Goal: Task Accomplishment & Management: Use online tool/utility

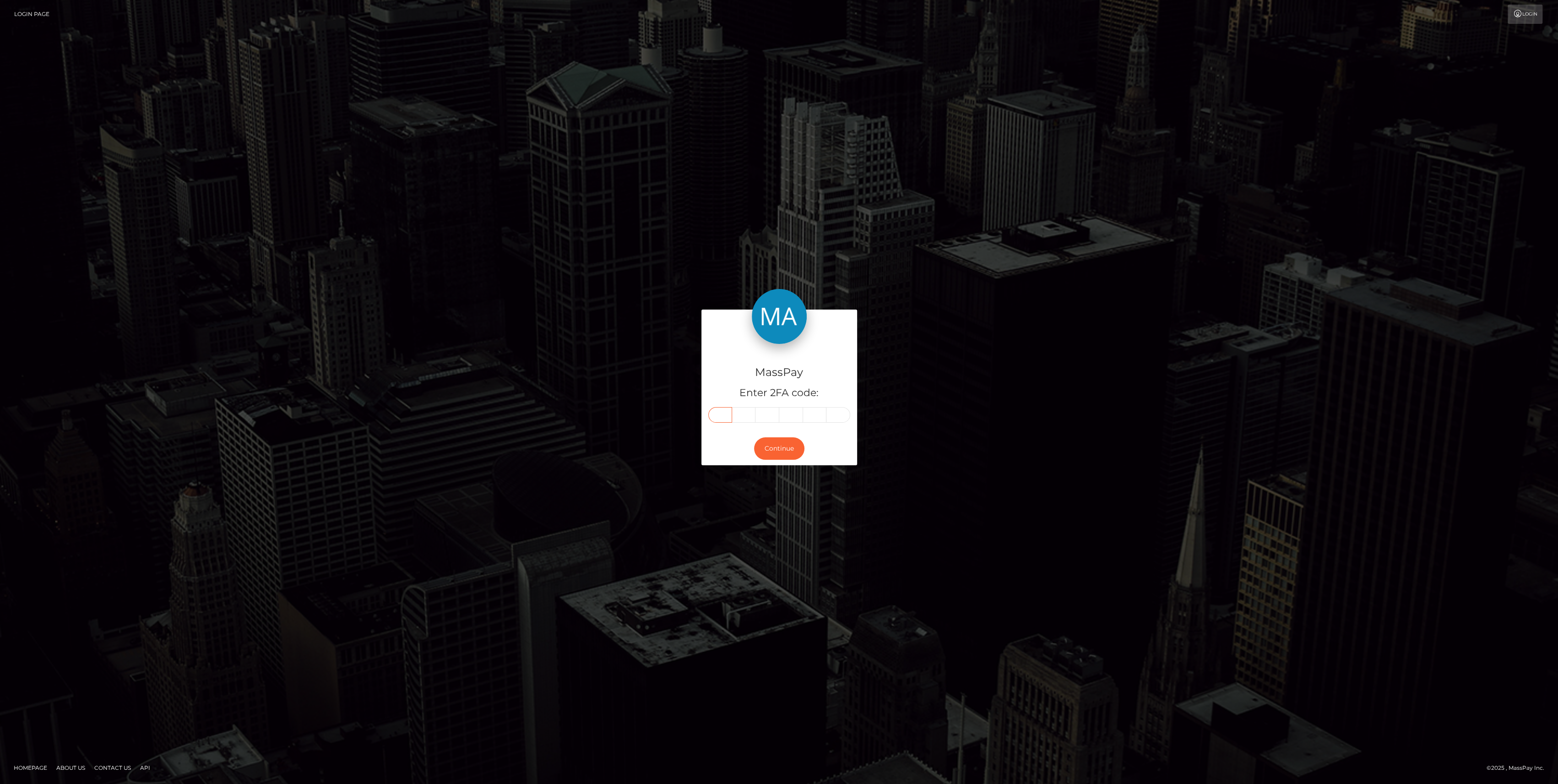
paste input "6"
type input "6"
type input "7"
type input "3"
type input "6"
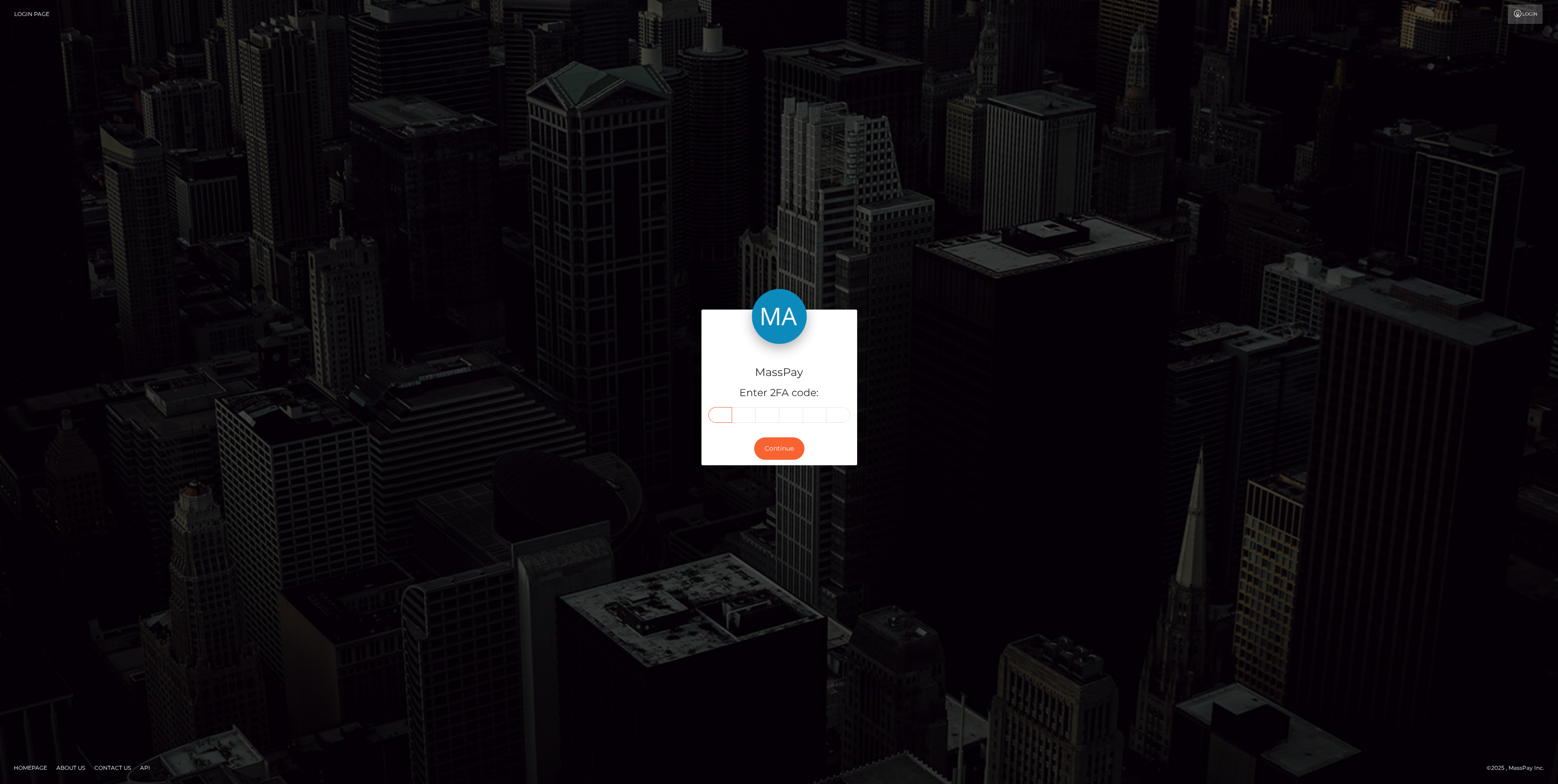
type input "7"
type input "3"
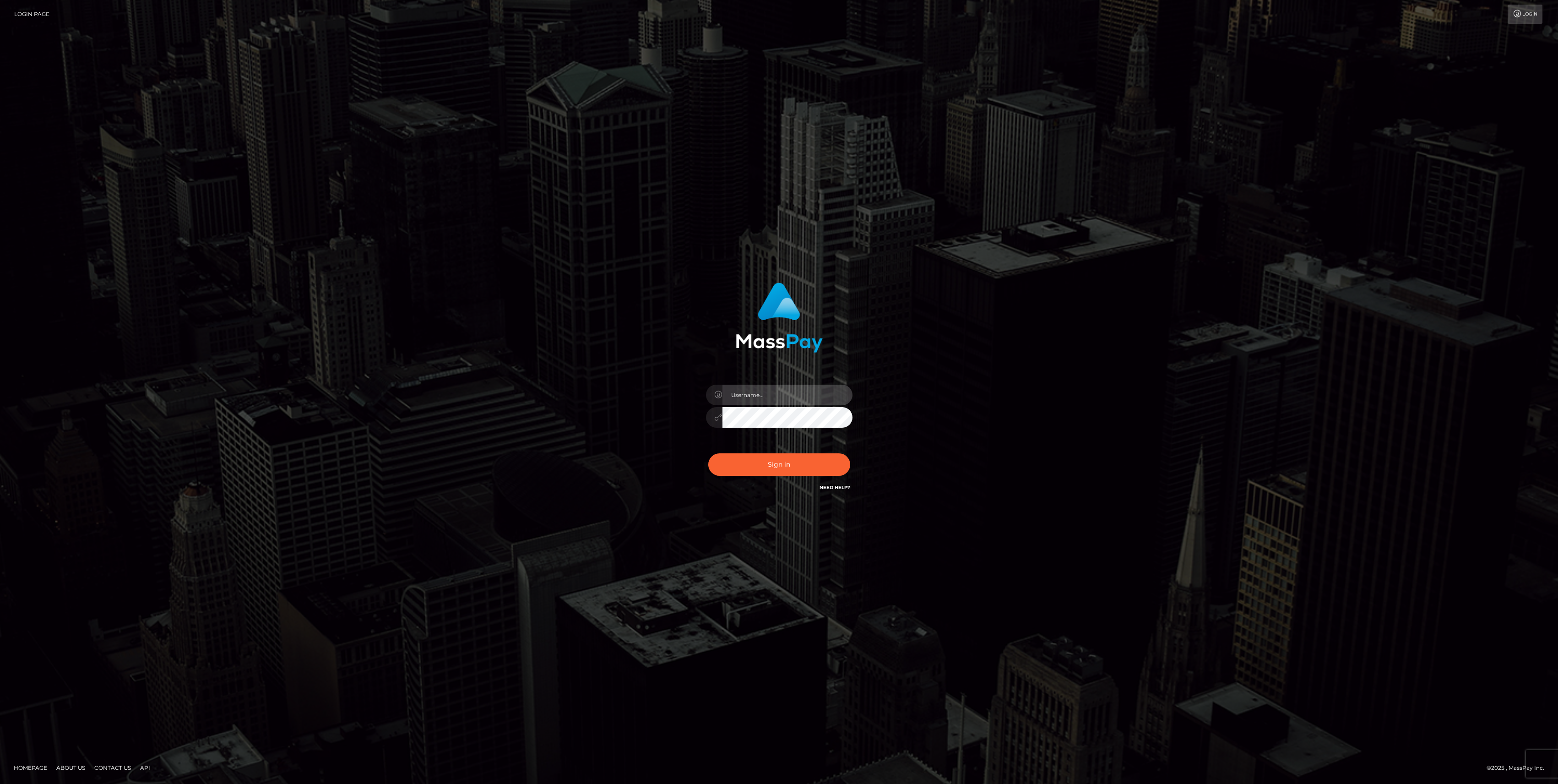
type input "bengreen"
click at [790, 447] on div "Sign in Need Help?" at bounding box center [779, 468] width 160 height 40
checkbox input "true"
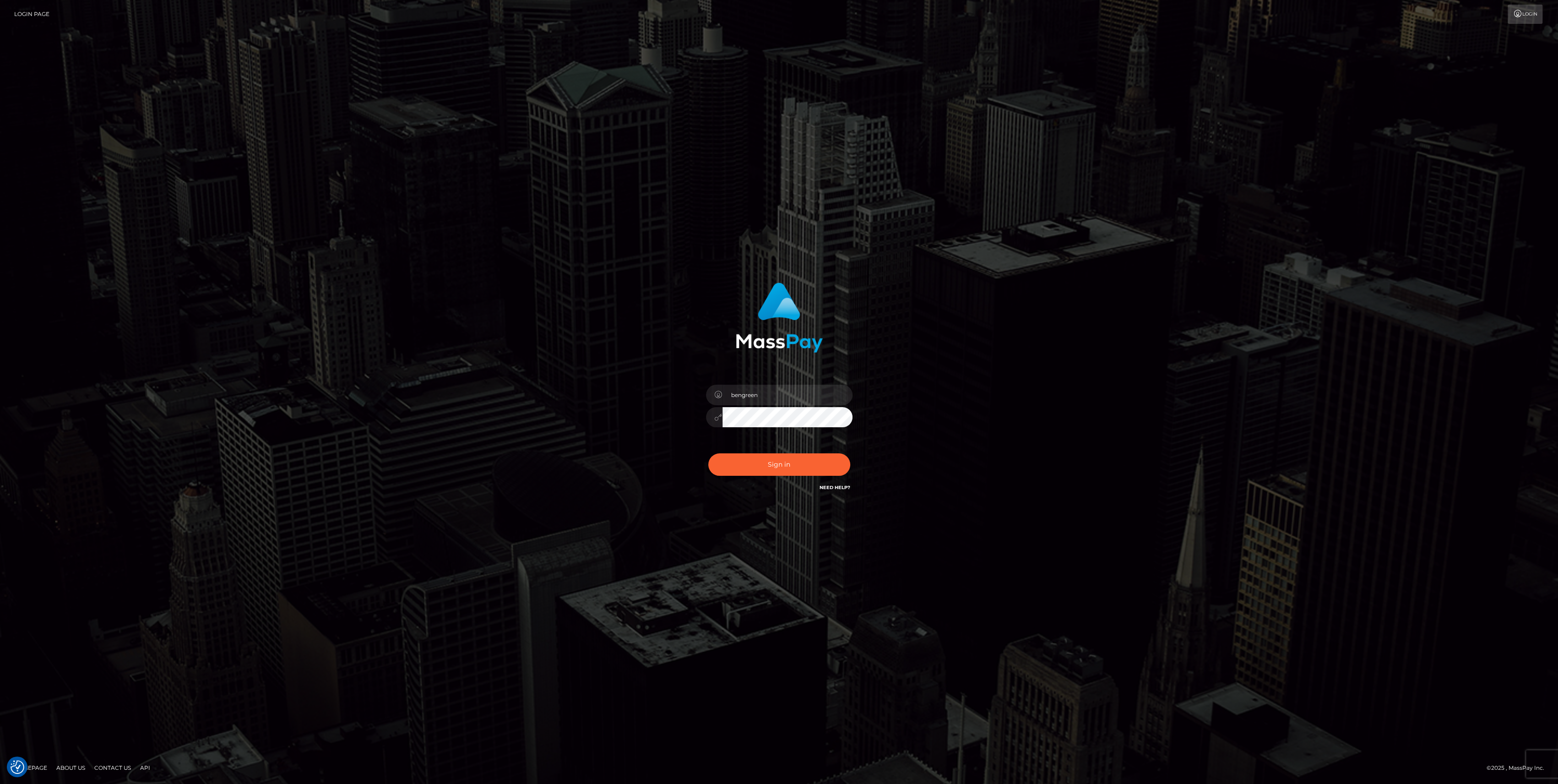
checkbox input "true"
click at [781, 462] on button "Sign in" at bounding box center [779, 464] width 142 height 22
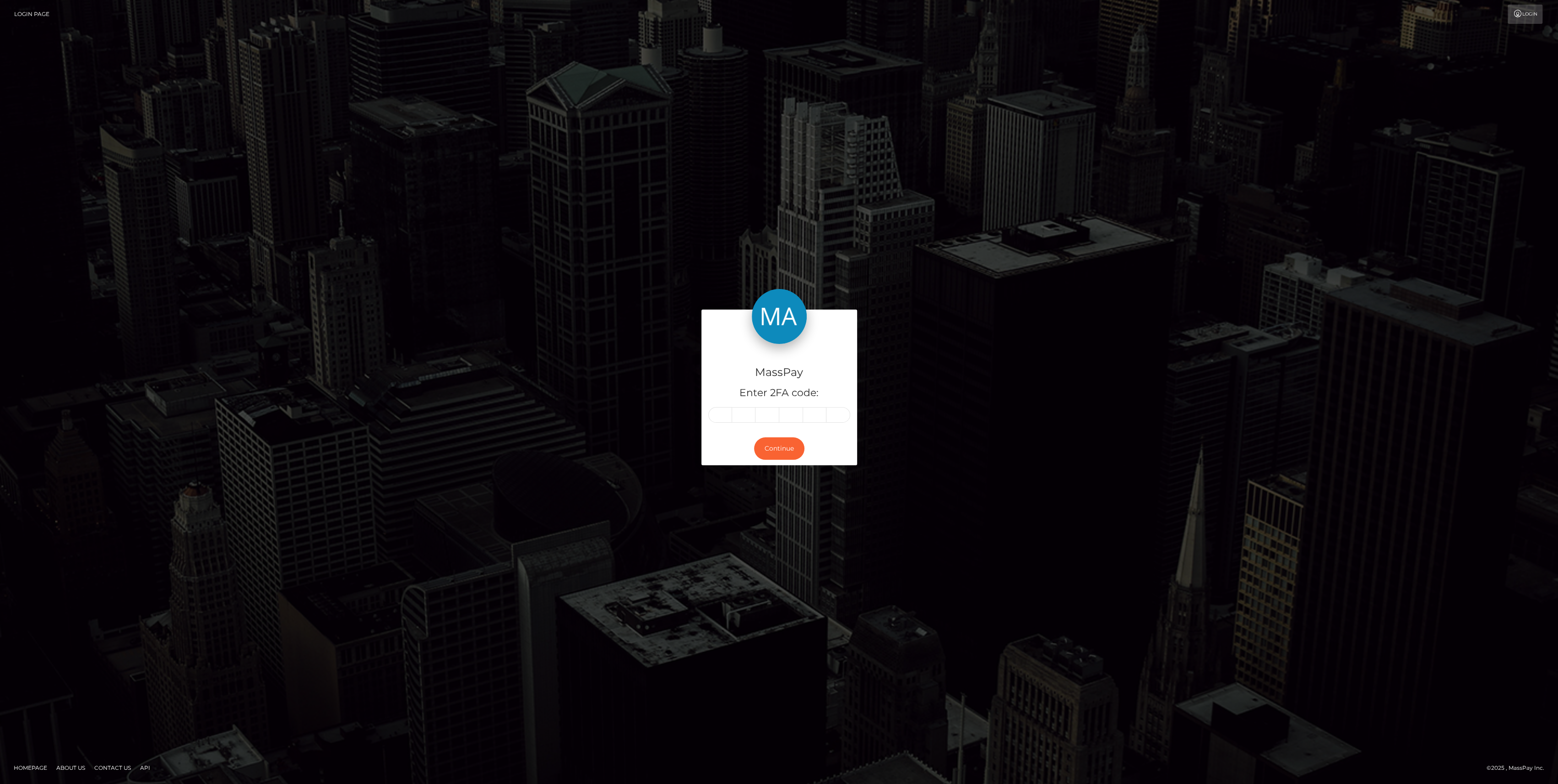
type input "6"
type input "7"
type input "3"
type input "6"
type input "7"
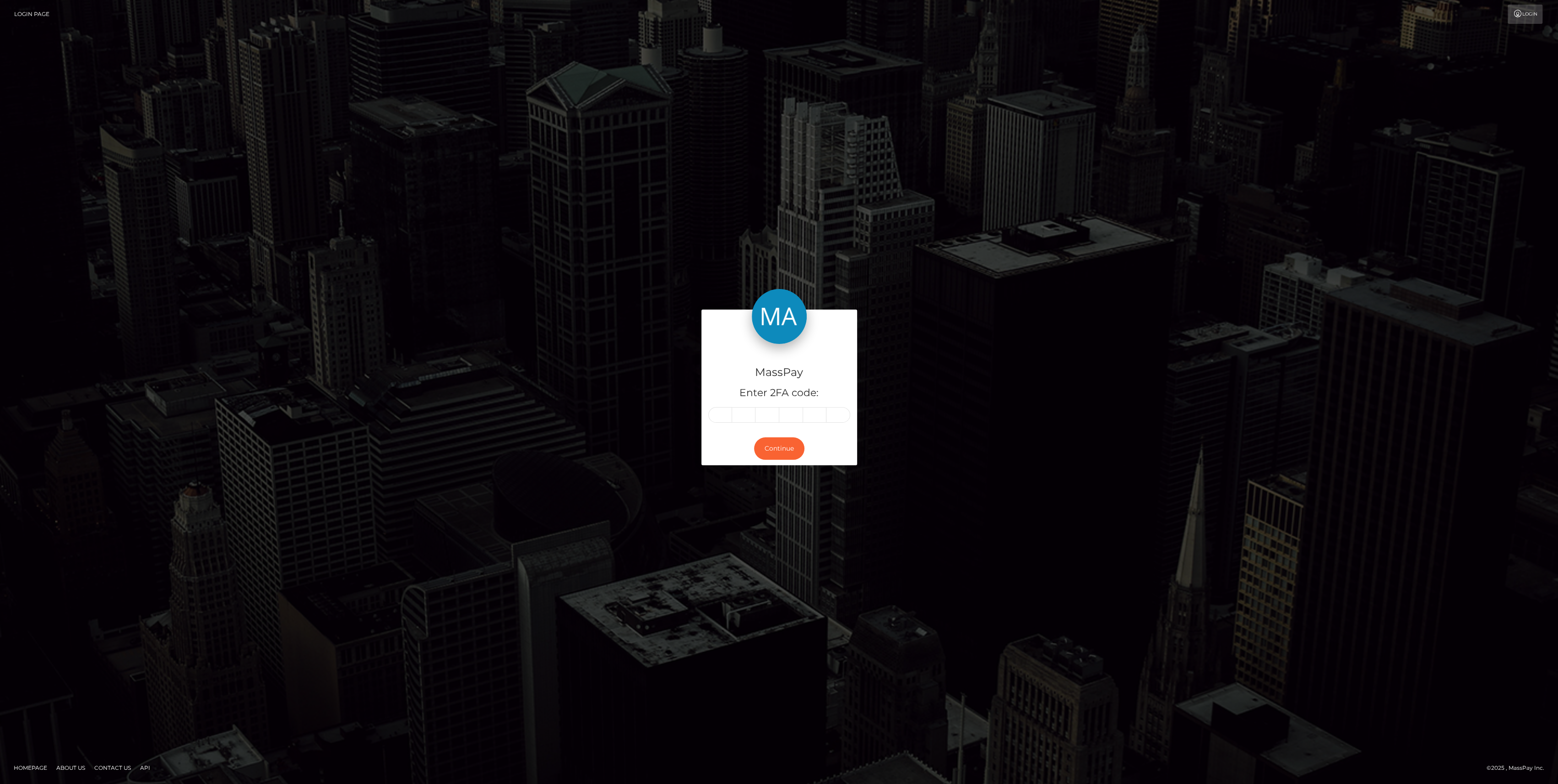
type input "3"
click at [777, 456] on button "Continue" at bounding box center [779, 448] width 50 height 22
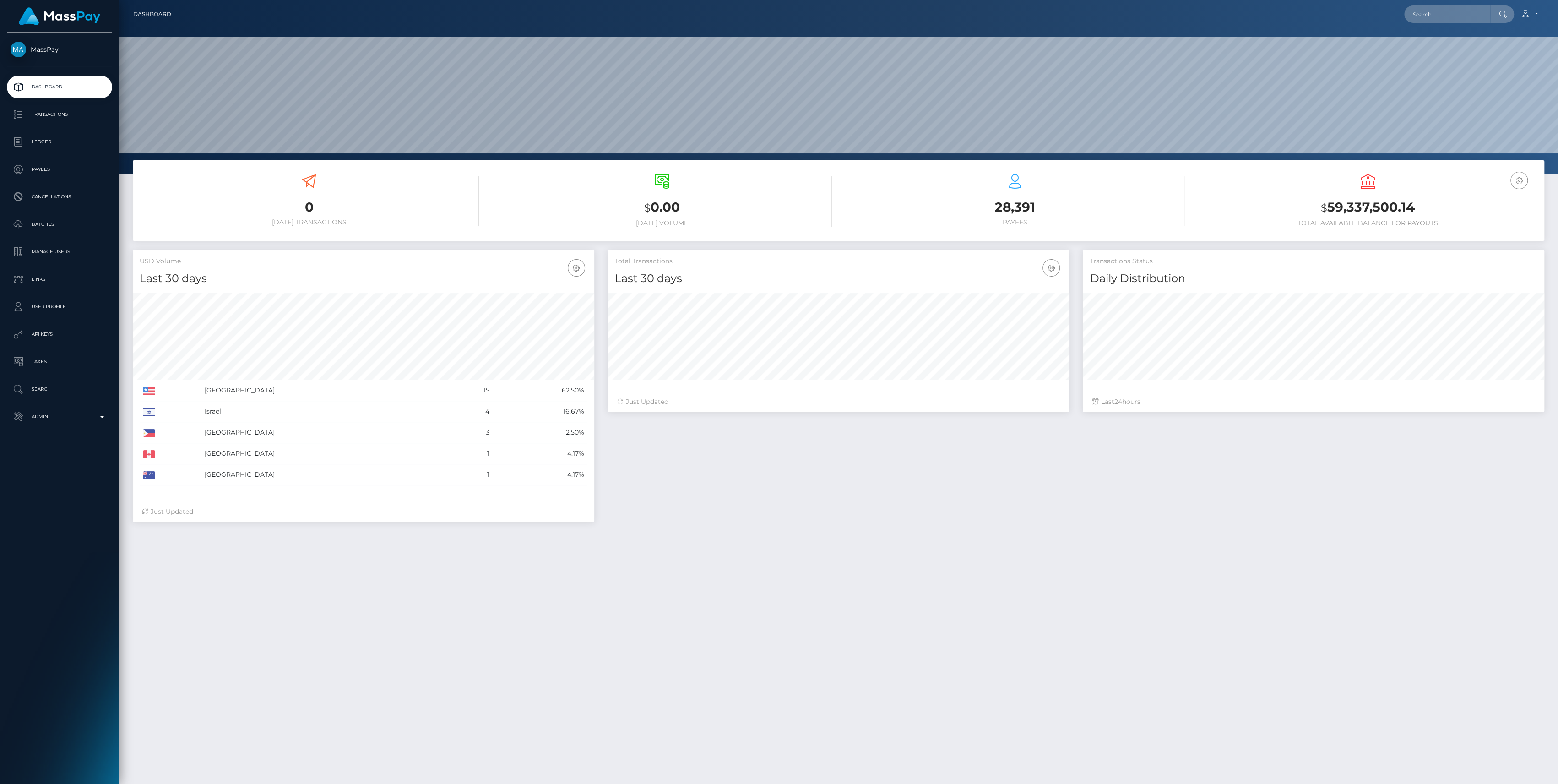
scroll to position [161, 461]
click at [86, 420] on p "Admin" at bounding box center [59, 416] width 98 height 14
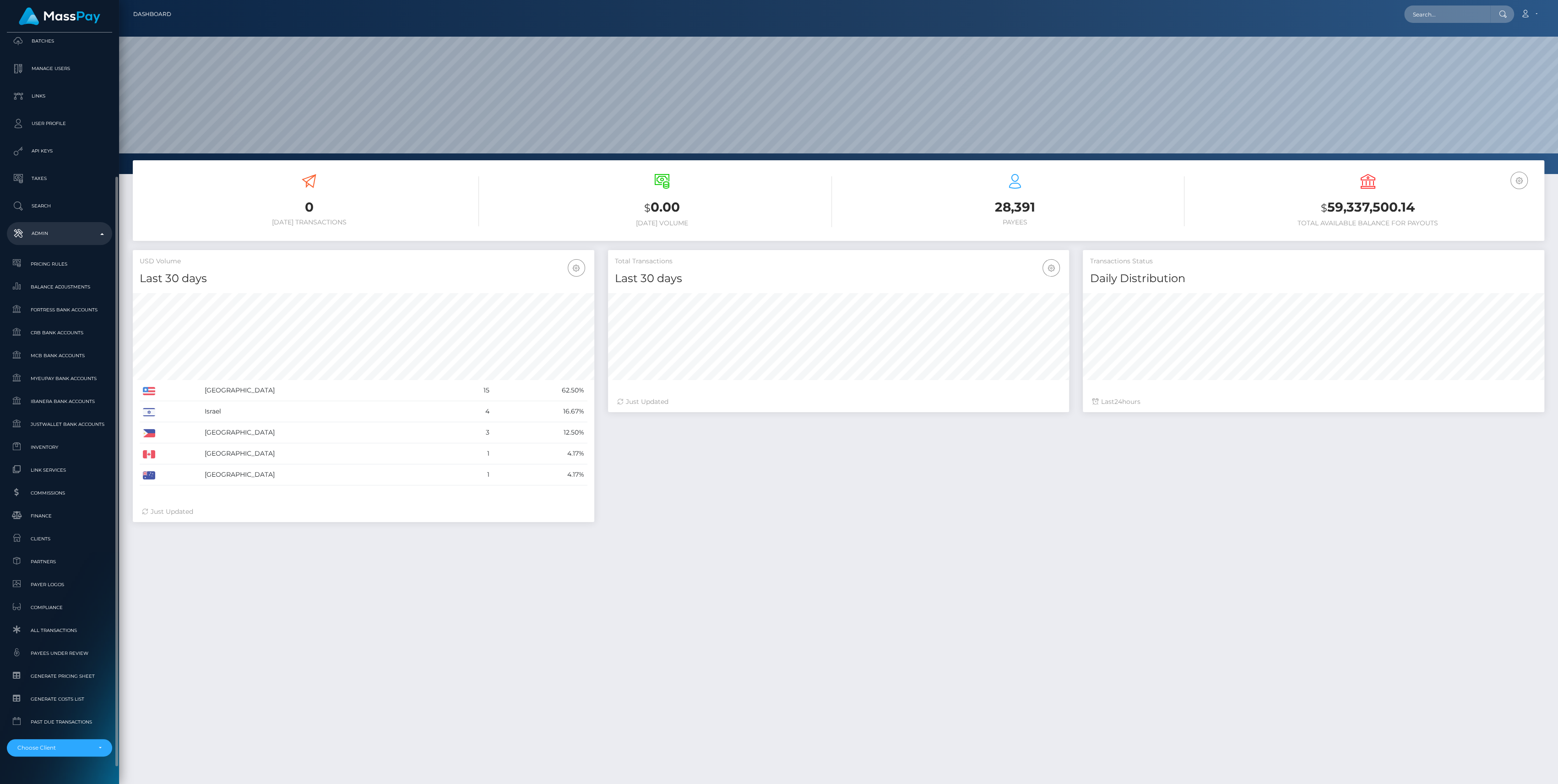
scroll to position [203, 0]
click at [83, 497] on span "Finance" at bounding box center [59, 495] width 98 height 10
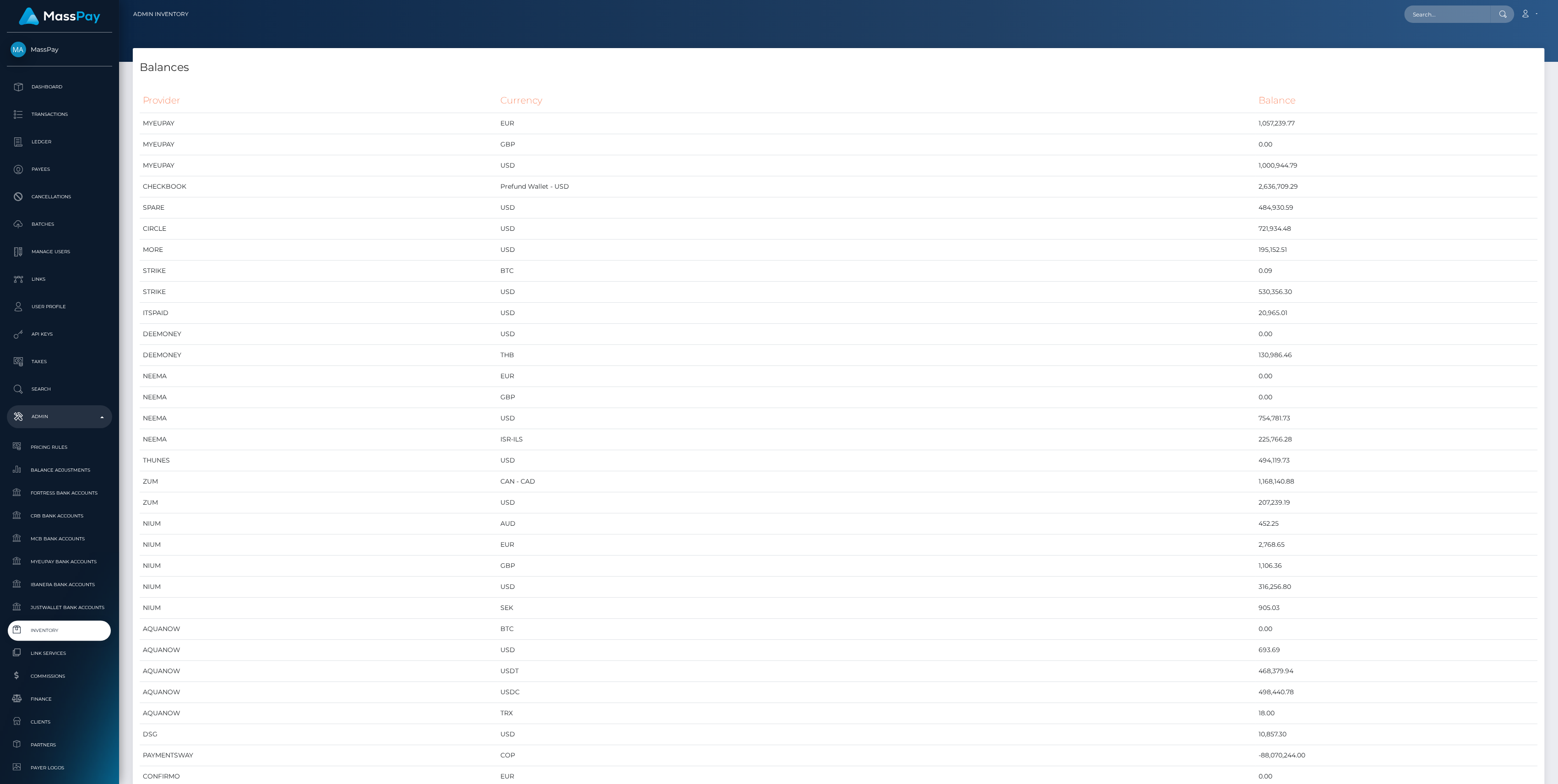
scroll to position [4690, 1411]
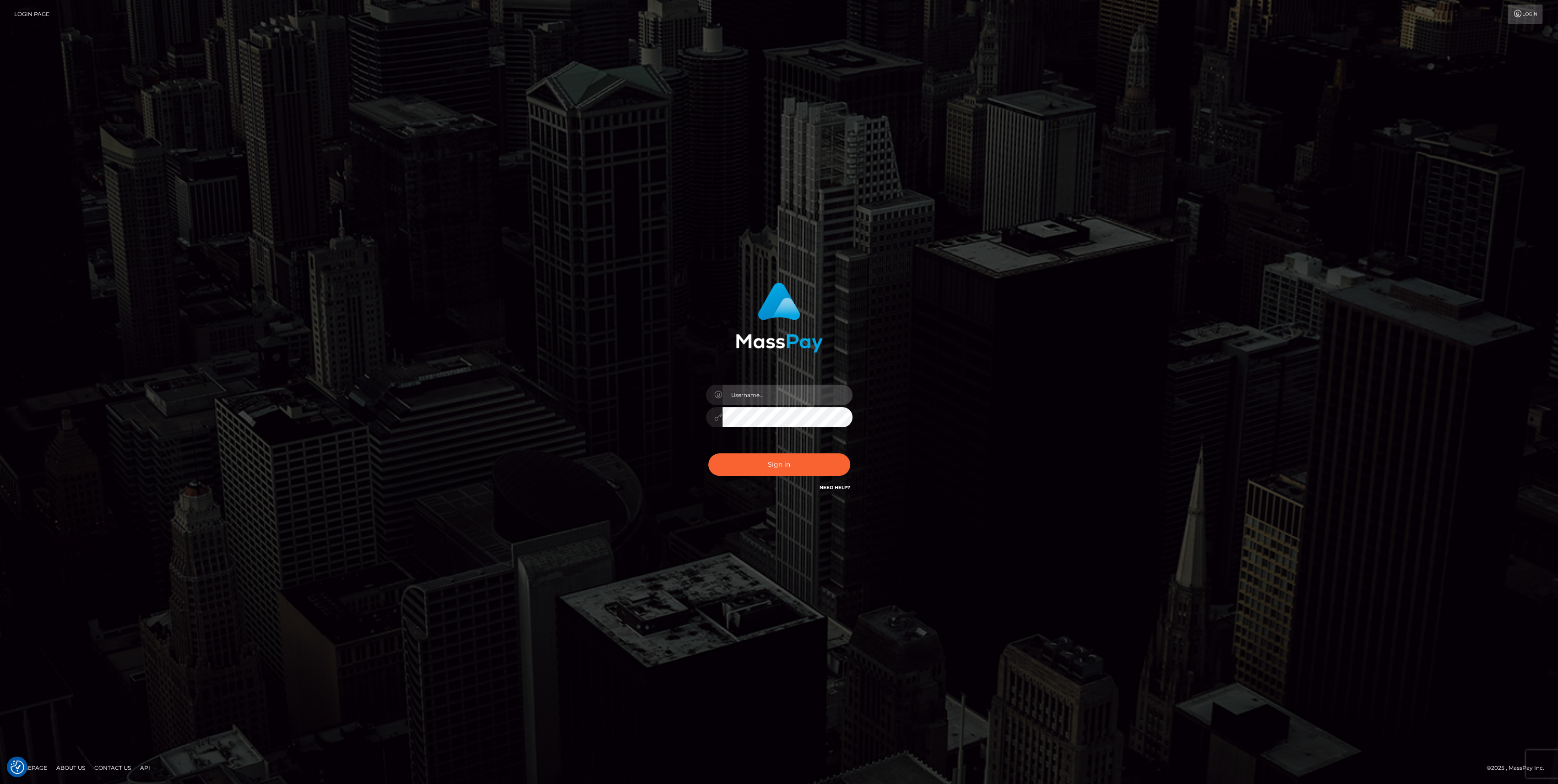
type input "bengreen"
click at [757, 460] on button "Sign in" at bounding box center [779, 464] width 142 height 22
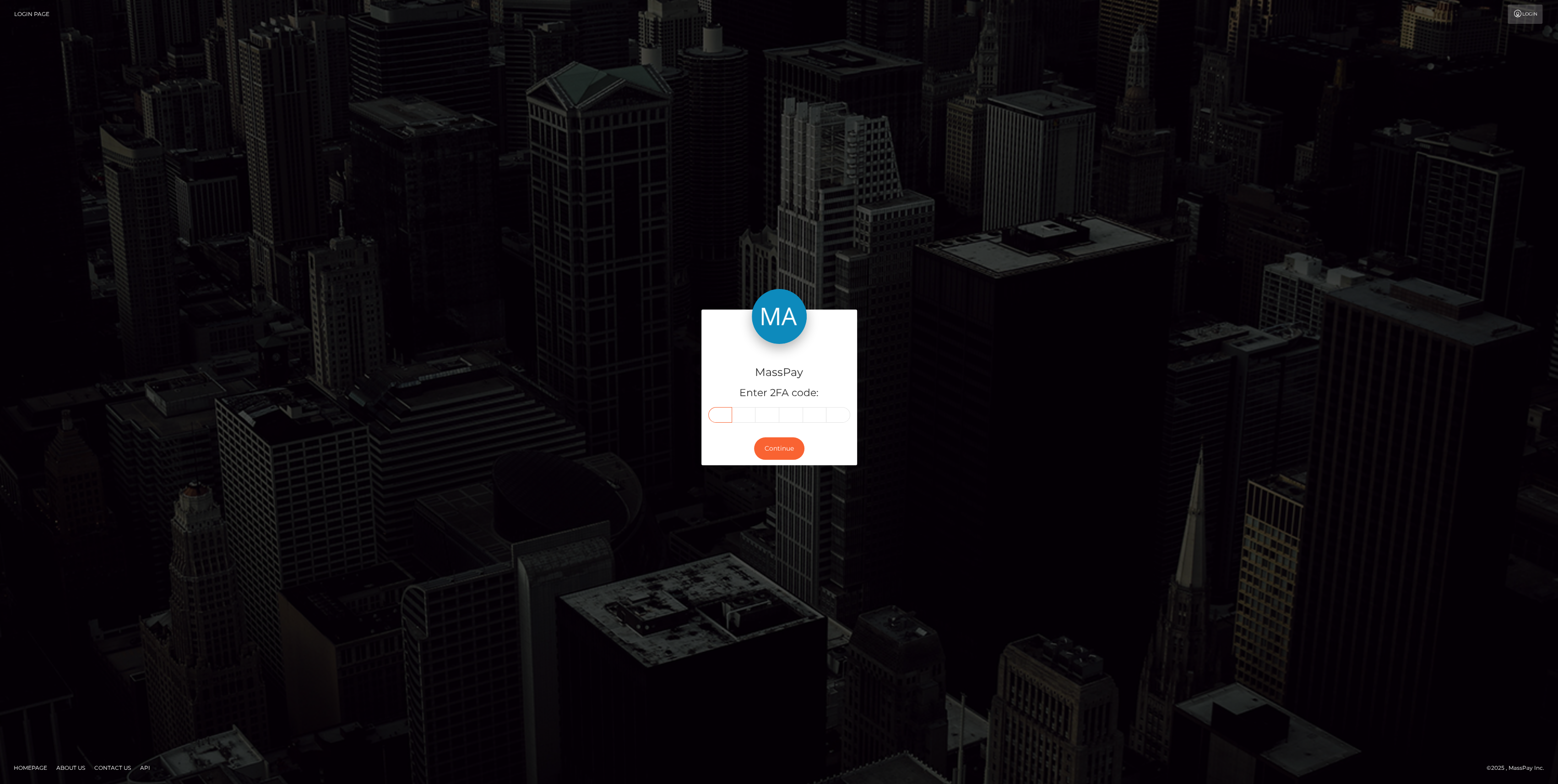
paste input "0"
type input "0"
type input "2"
type input "5"
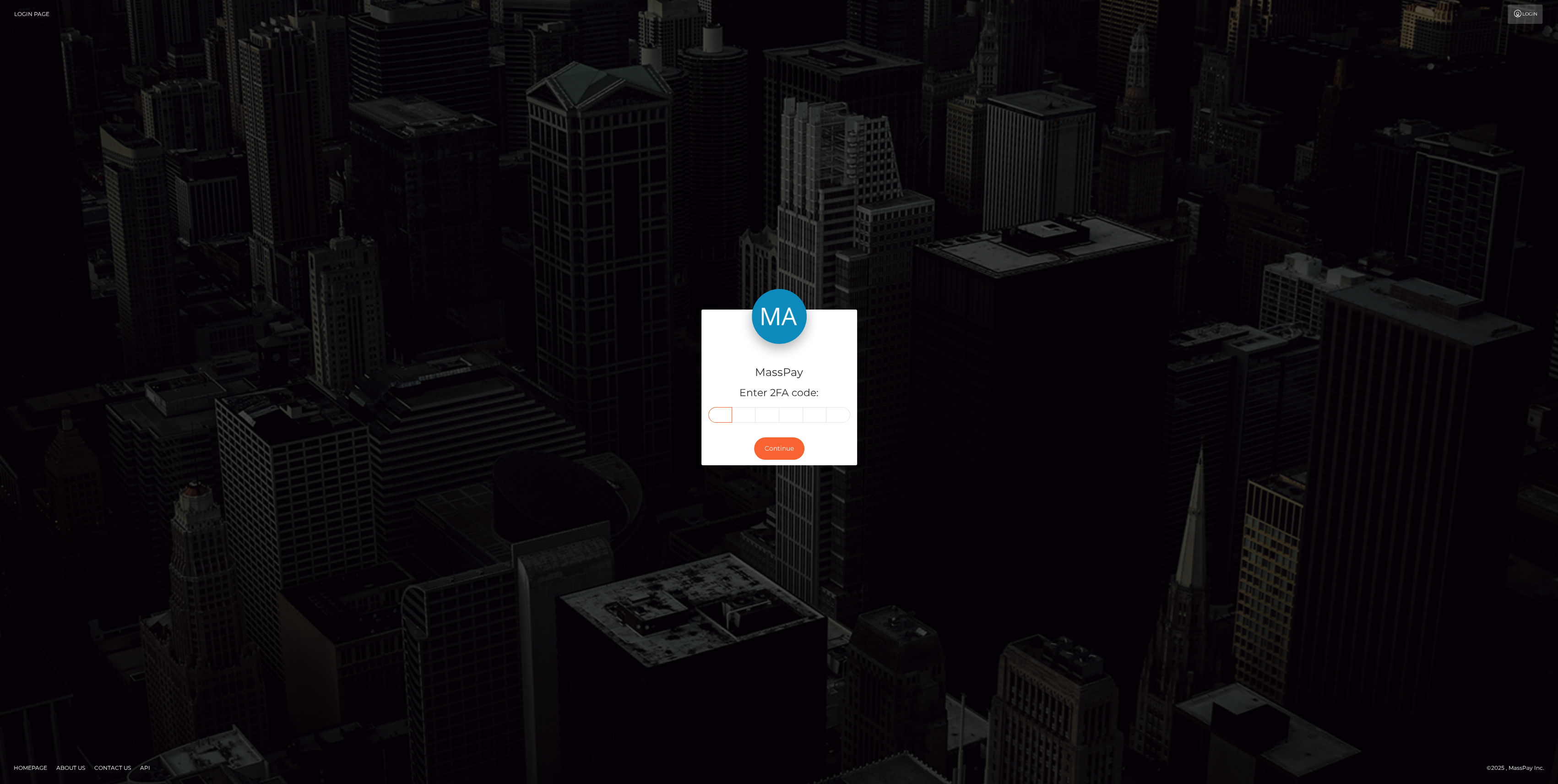
type input "3"
type input "8"
click at [777, 448] on button "Continue" at bounding box center [779, 448] width 50 height 22
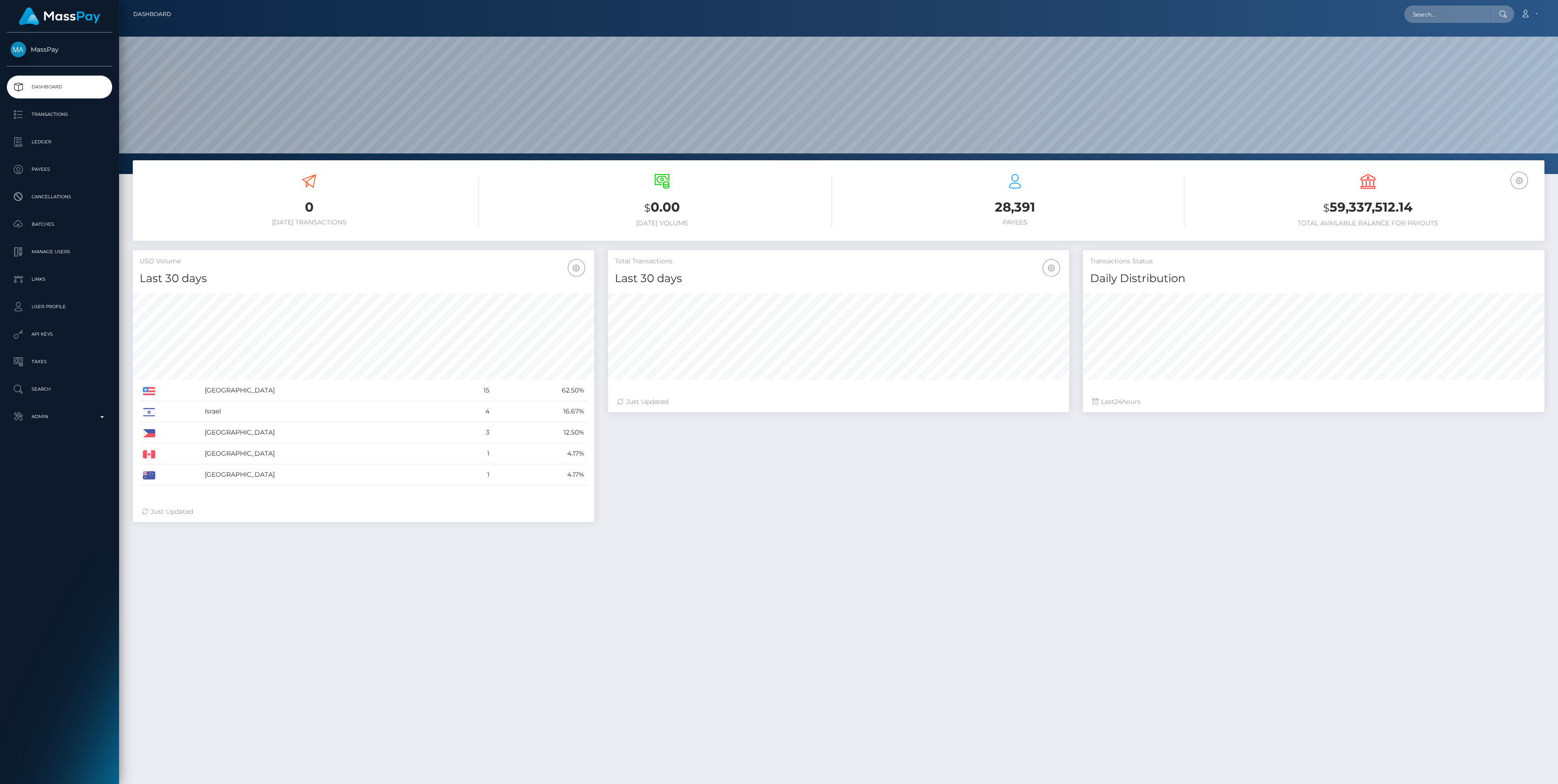
scroll to position [161, 461]
click at [44, 413] on p "Admin" at bounding box center [59, 416] width 98 height 14
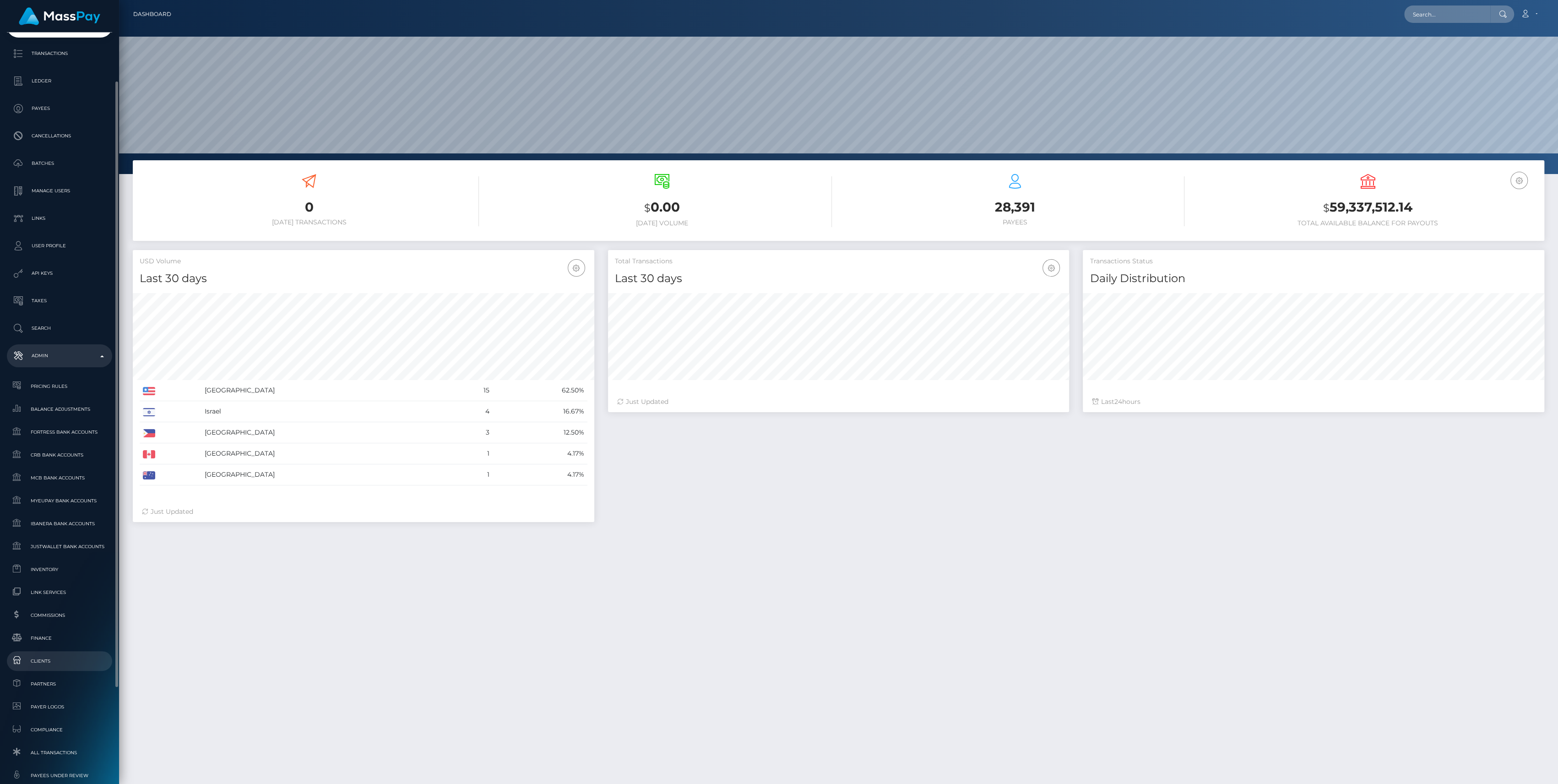
scroll to position [122, 0]
click at [48, 579] on span "Finance" at bounding box center [59, 577] width 98 height 10
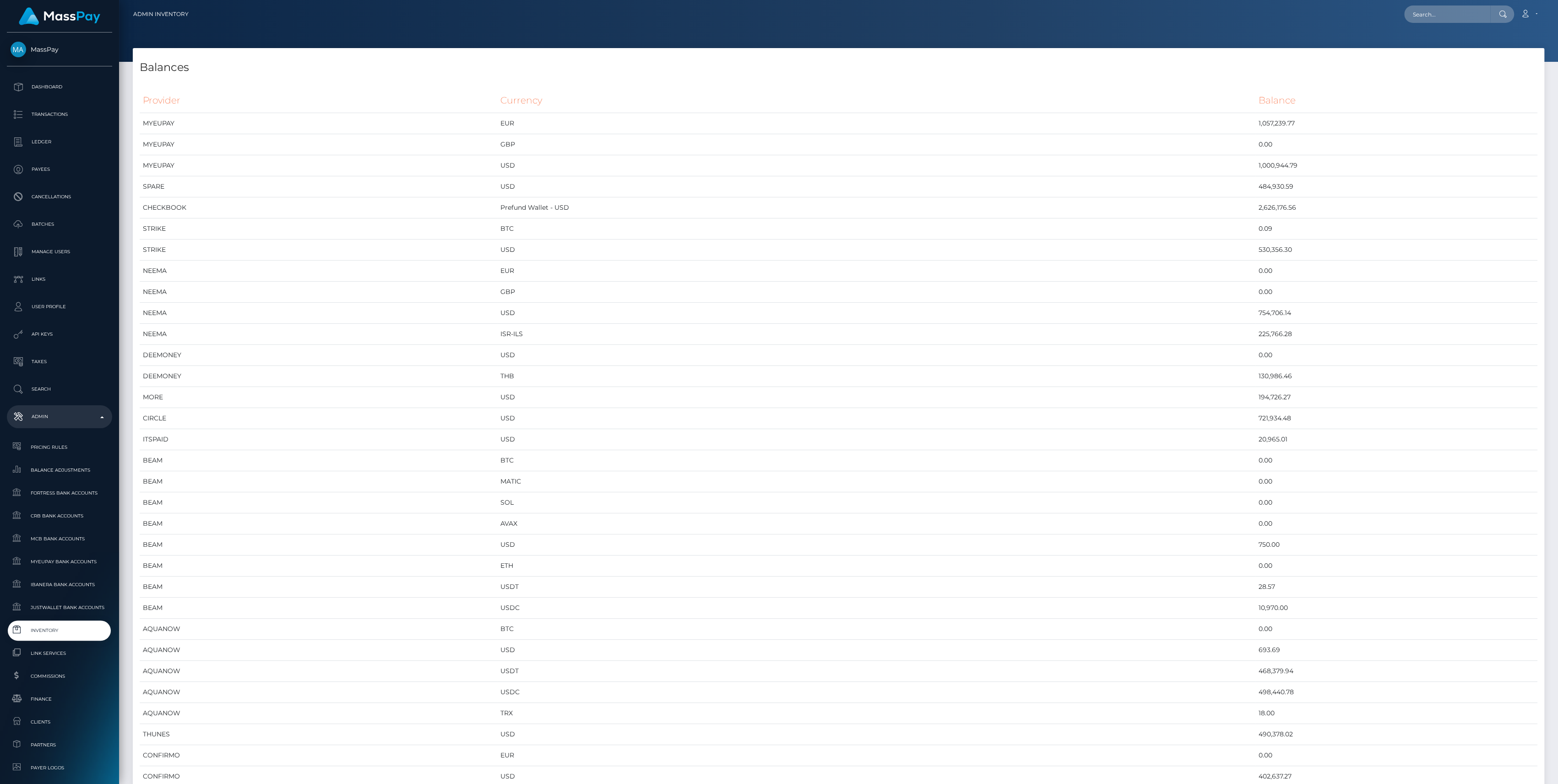
scroll to position [4690, 1411]
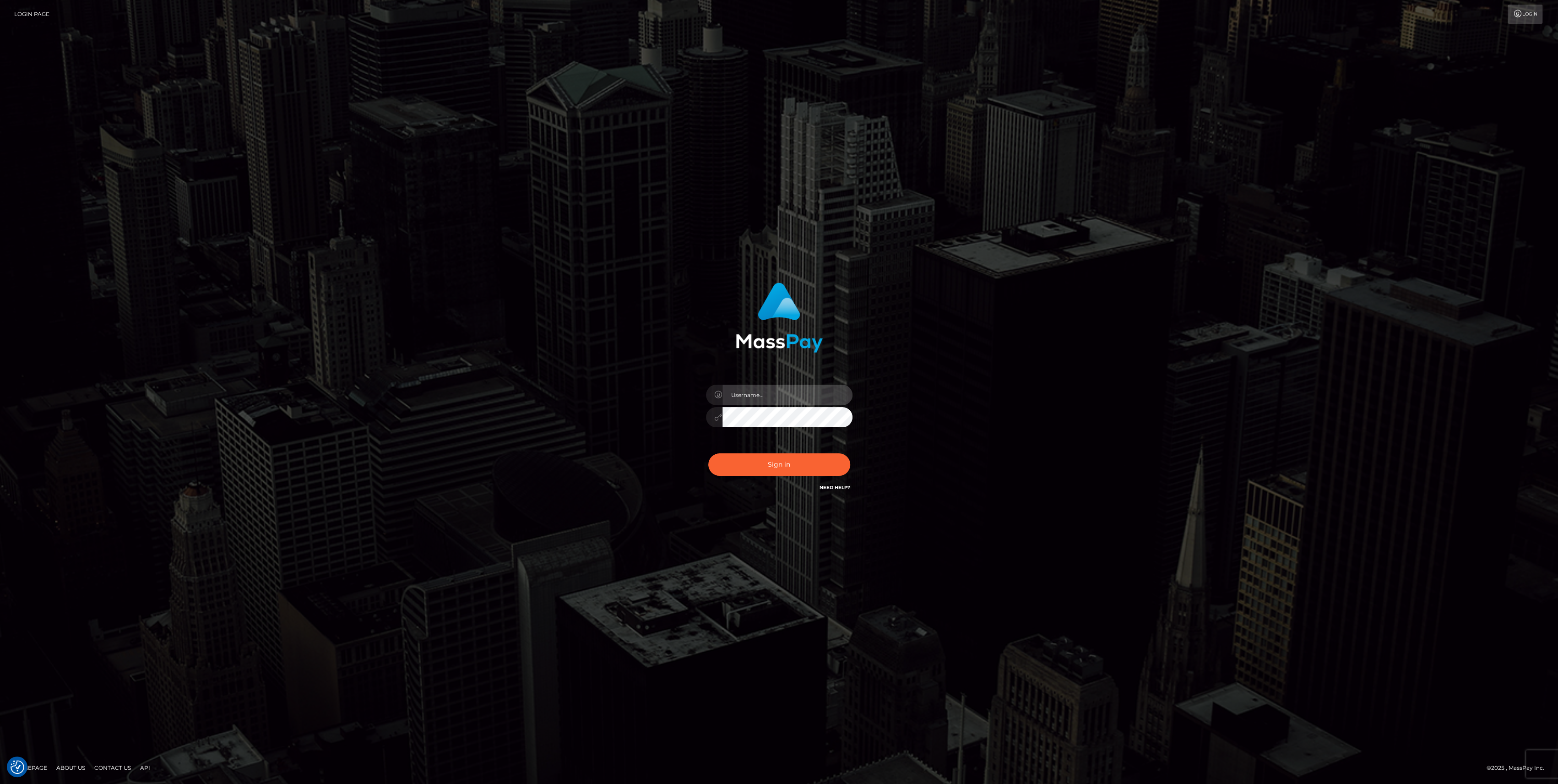
type input "bengreen"
click at [745, 469] on button "Sign in" at bounding box center [779, 464] width 142 height 22
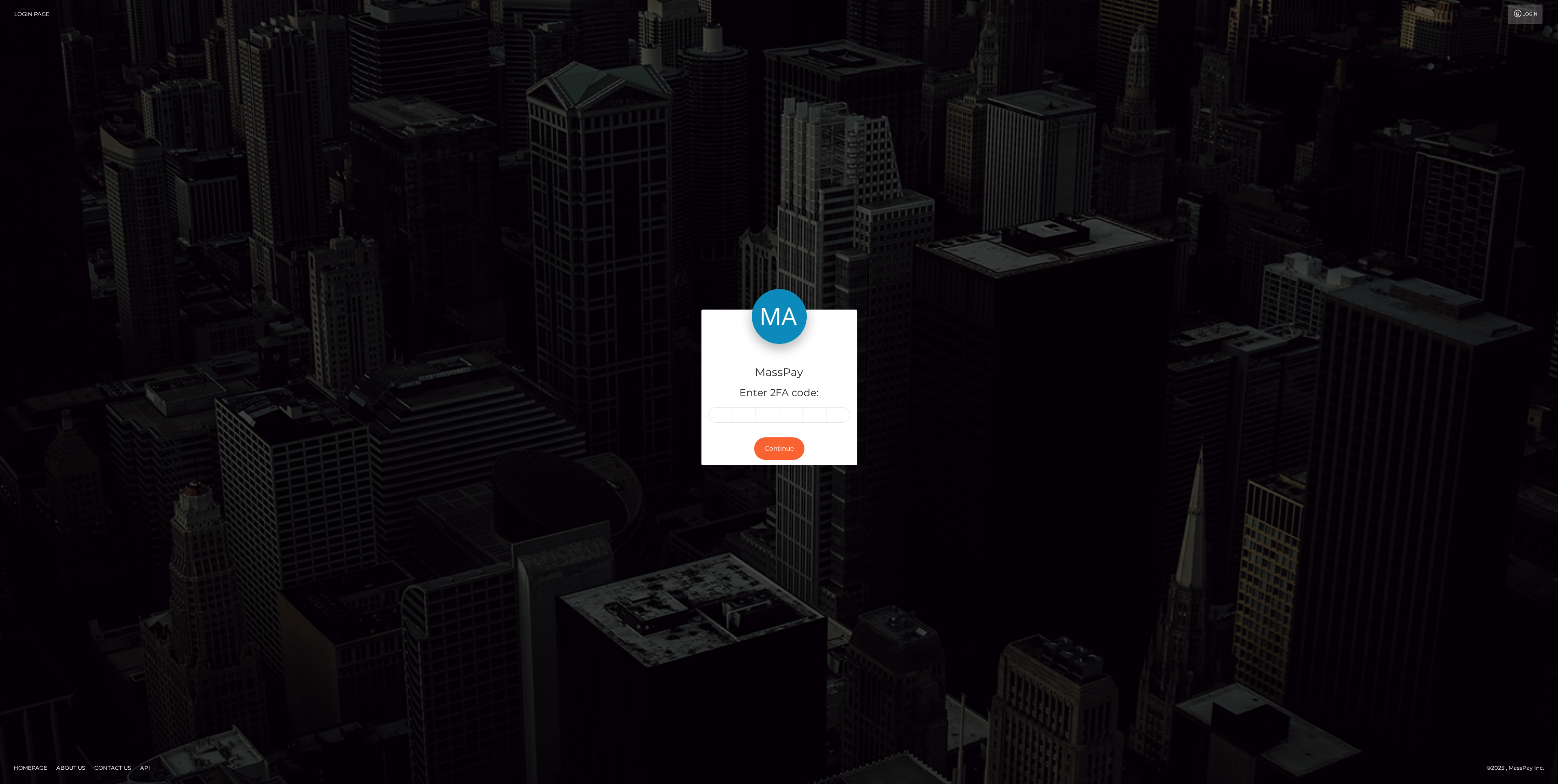
click at [439, 82] on div "MassPay Enter 2FA code: Continue Homepage" at bounding box center [779, 392] width 1558 height 784
click at [714, 414] on input "text" at bounding box center [720, 414] width 24 height 16
paste input "3"
type input "3"
type input "5"
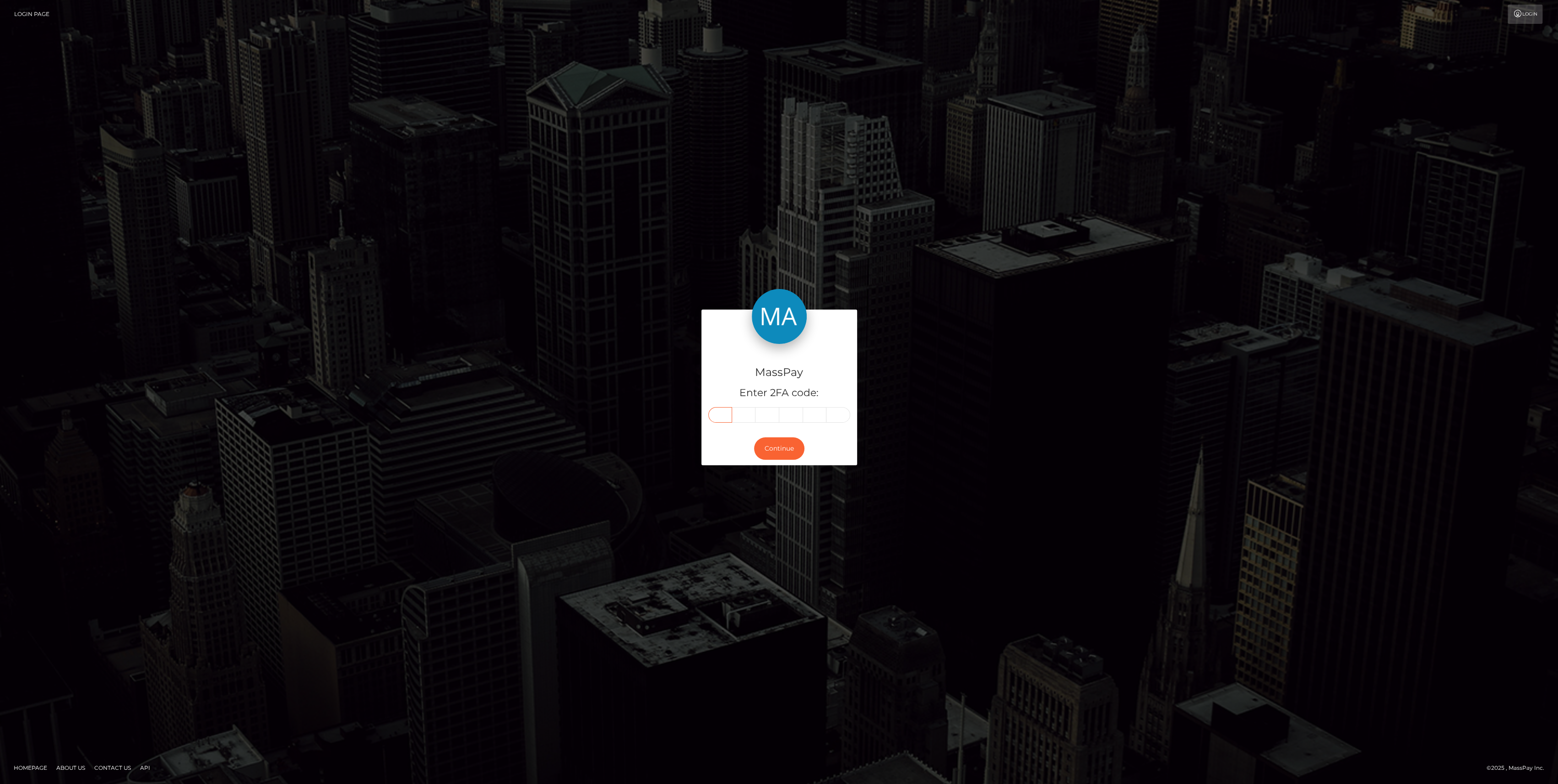
type input "1"
type input "9"
type input "6"
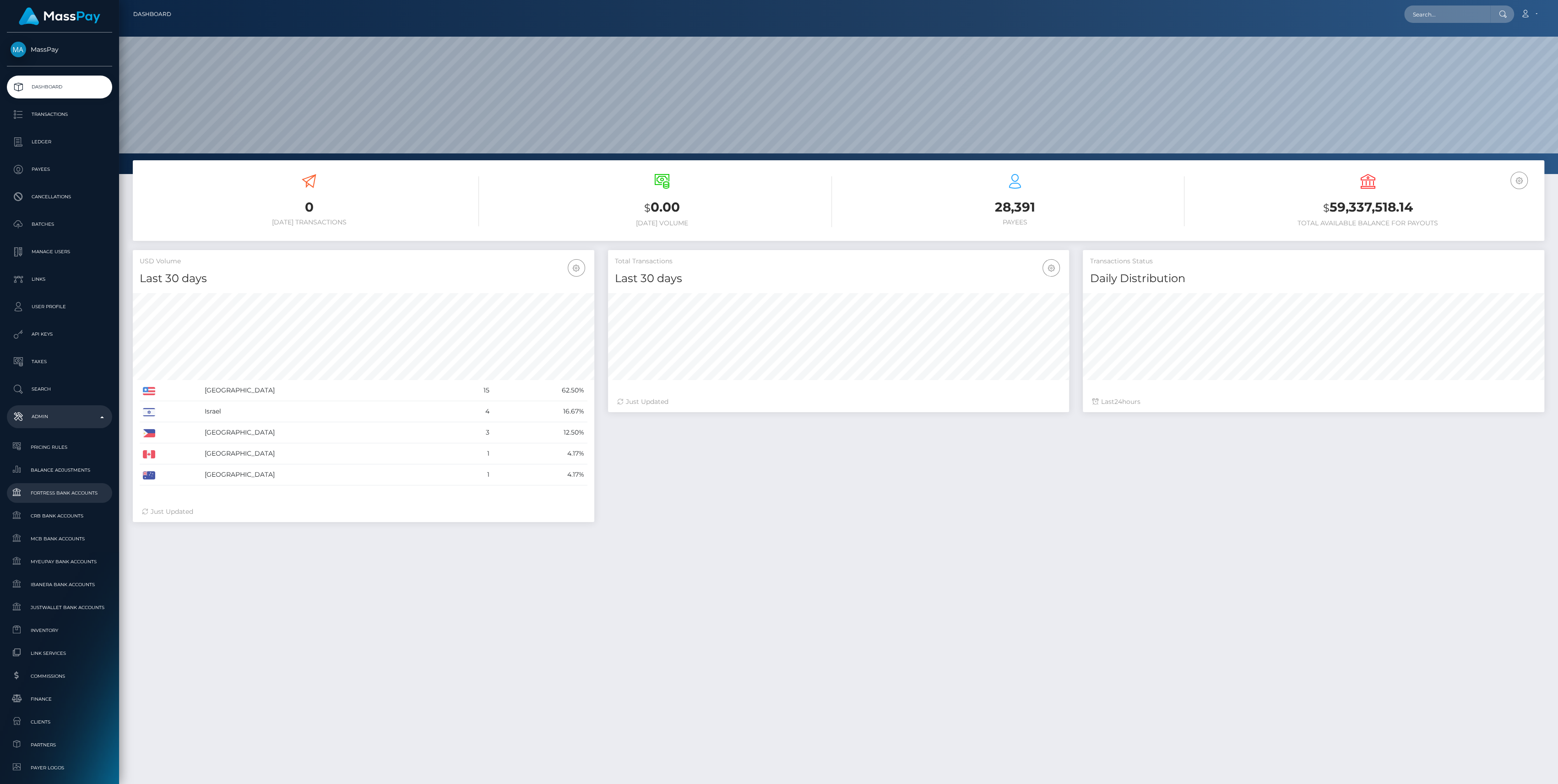
scroll to position [161, 461]
click at [83, 622] on link "Inventory" at bounding box center [59, 630] width 105 height 19
click at [83, 417] on p "Admin" at bounding box center [59, 416] width 98 height 14
click at [37, 691] on link "Finance" at bounding box center [59, 698] width 105 height 19
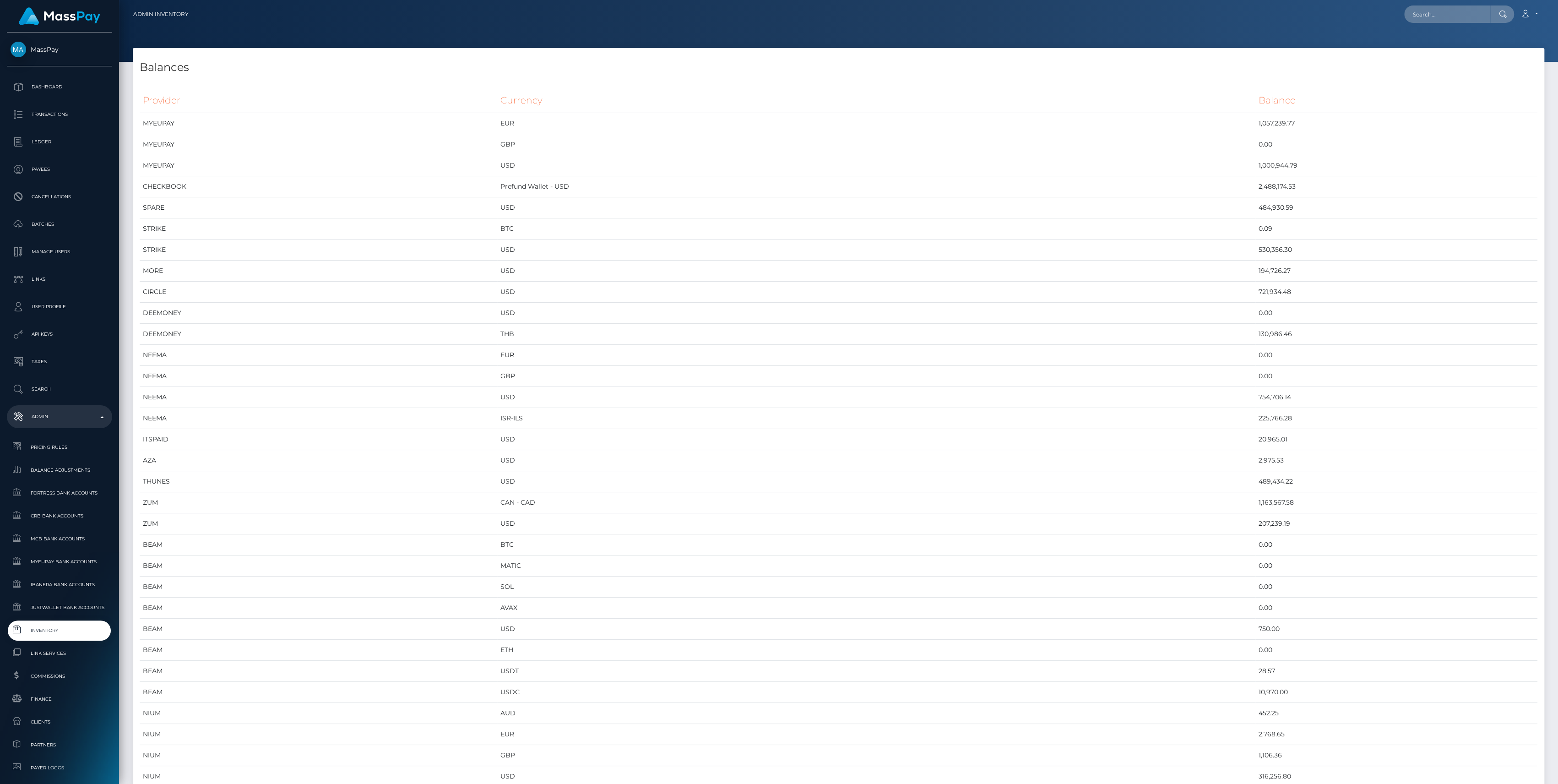
scroll to position [4690, 1411]
click at [1255, 213] on td "484,930.59" at bounding box center [1397, 207] width 282 height 21
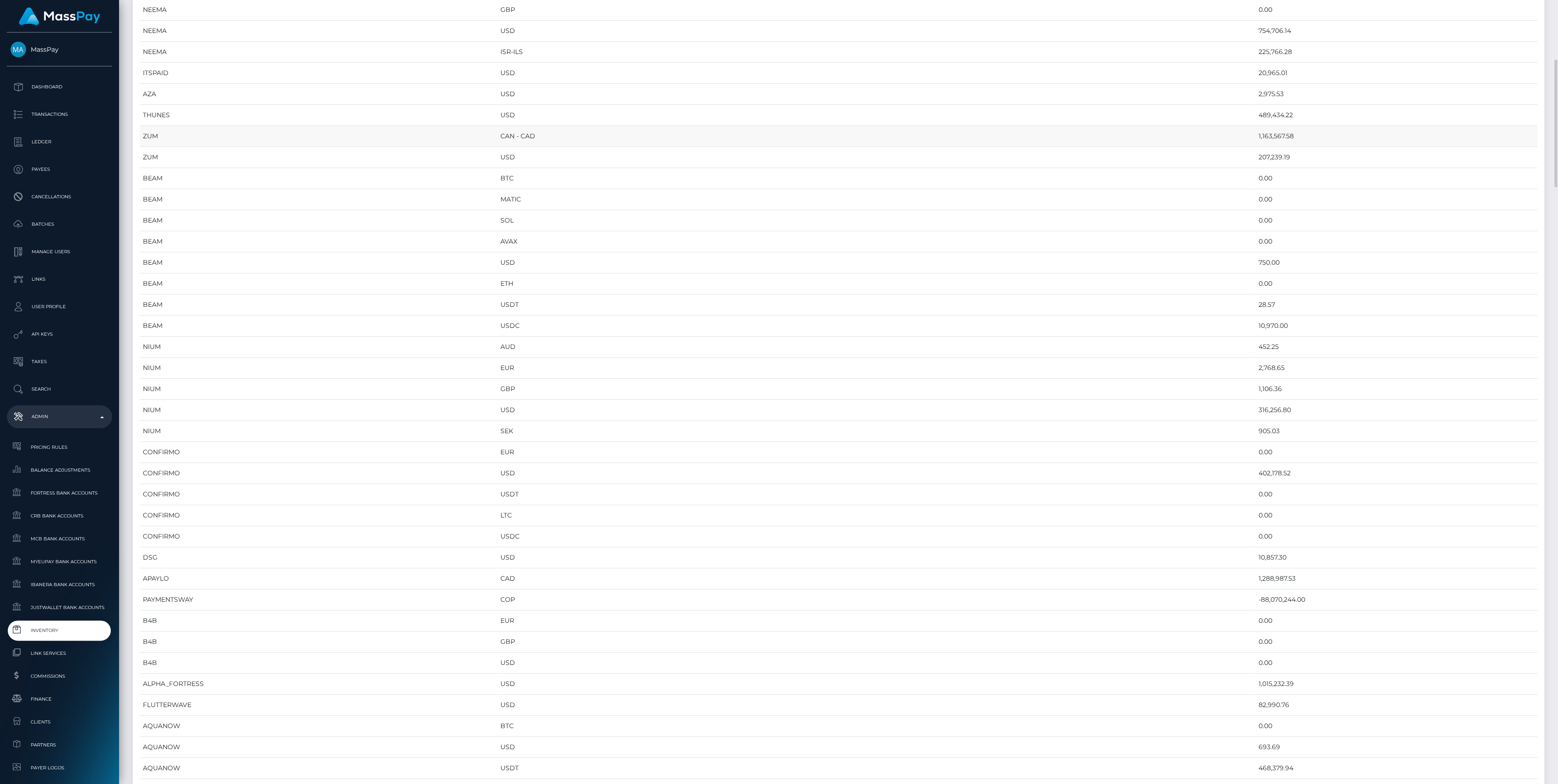
scroll to position [0, 0]
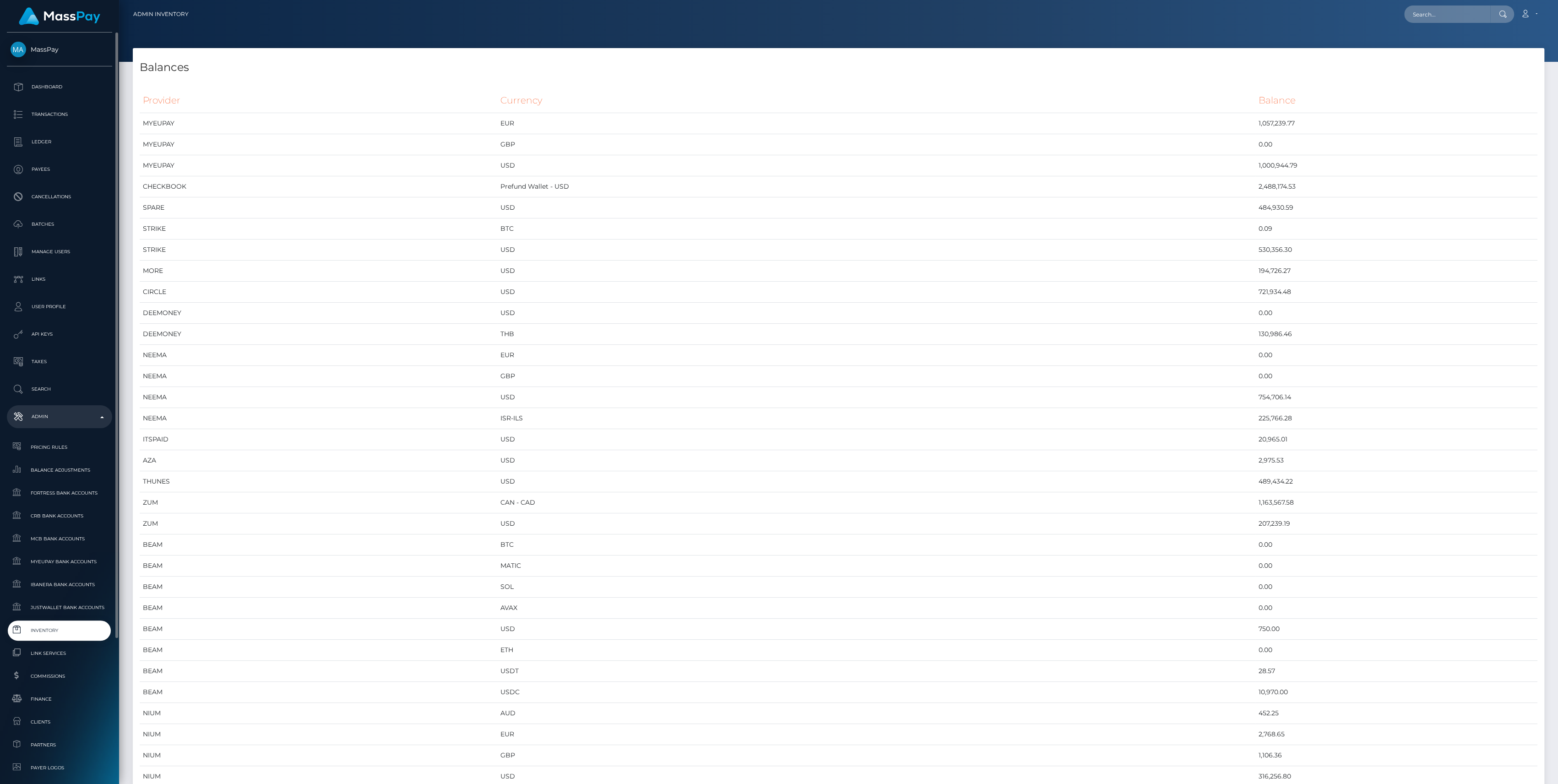
click at [63, 632] on span "Inventory" at bounding box center [59, 630] width 98 height 10
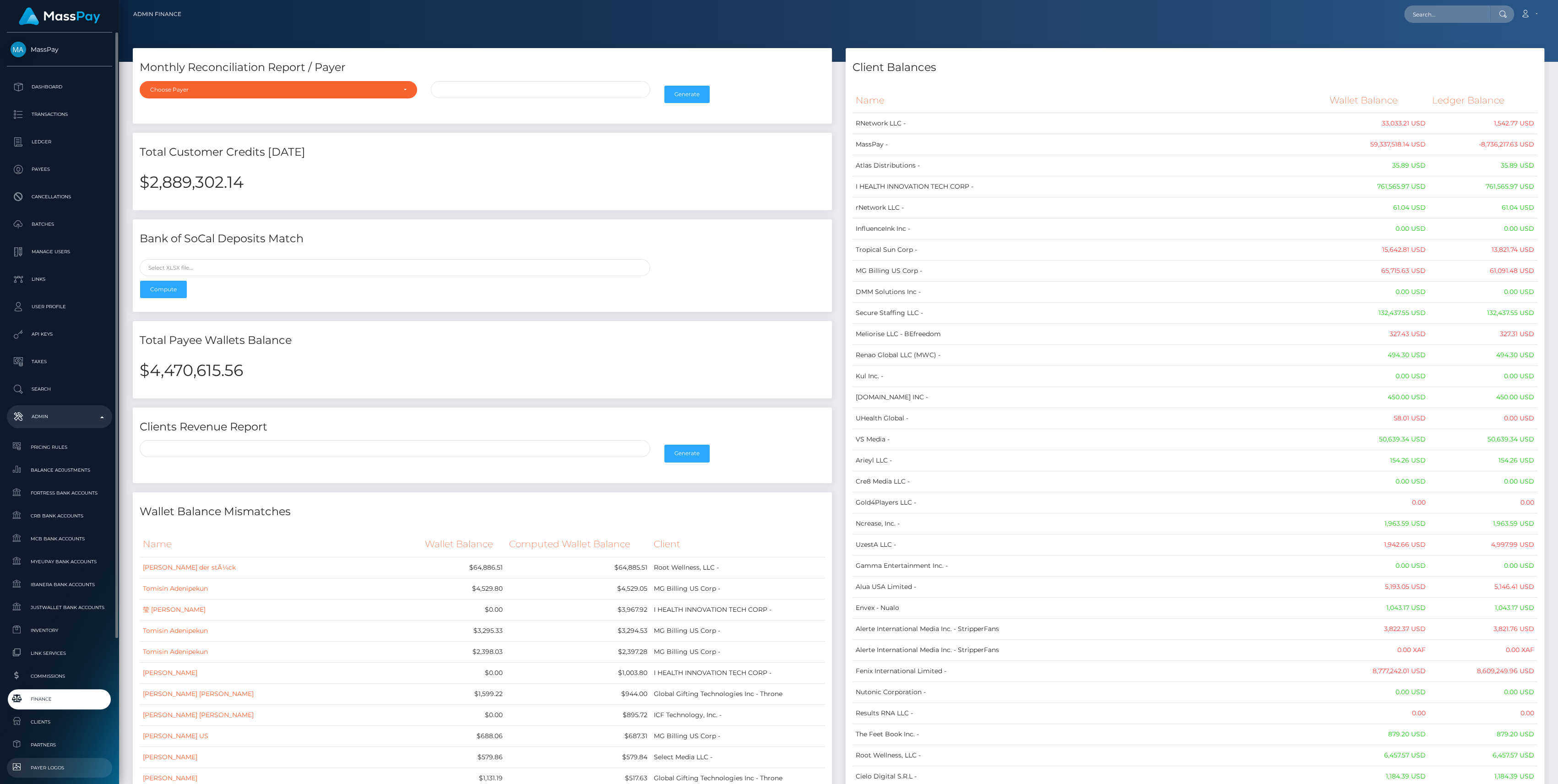
scroll to position [203, 0]
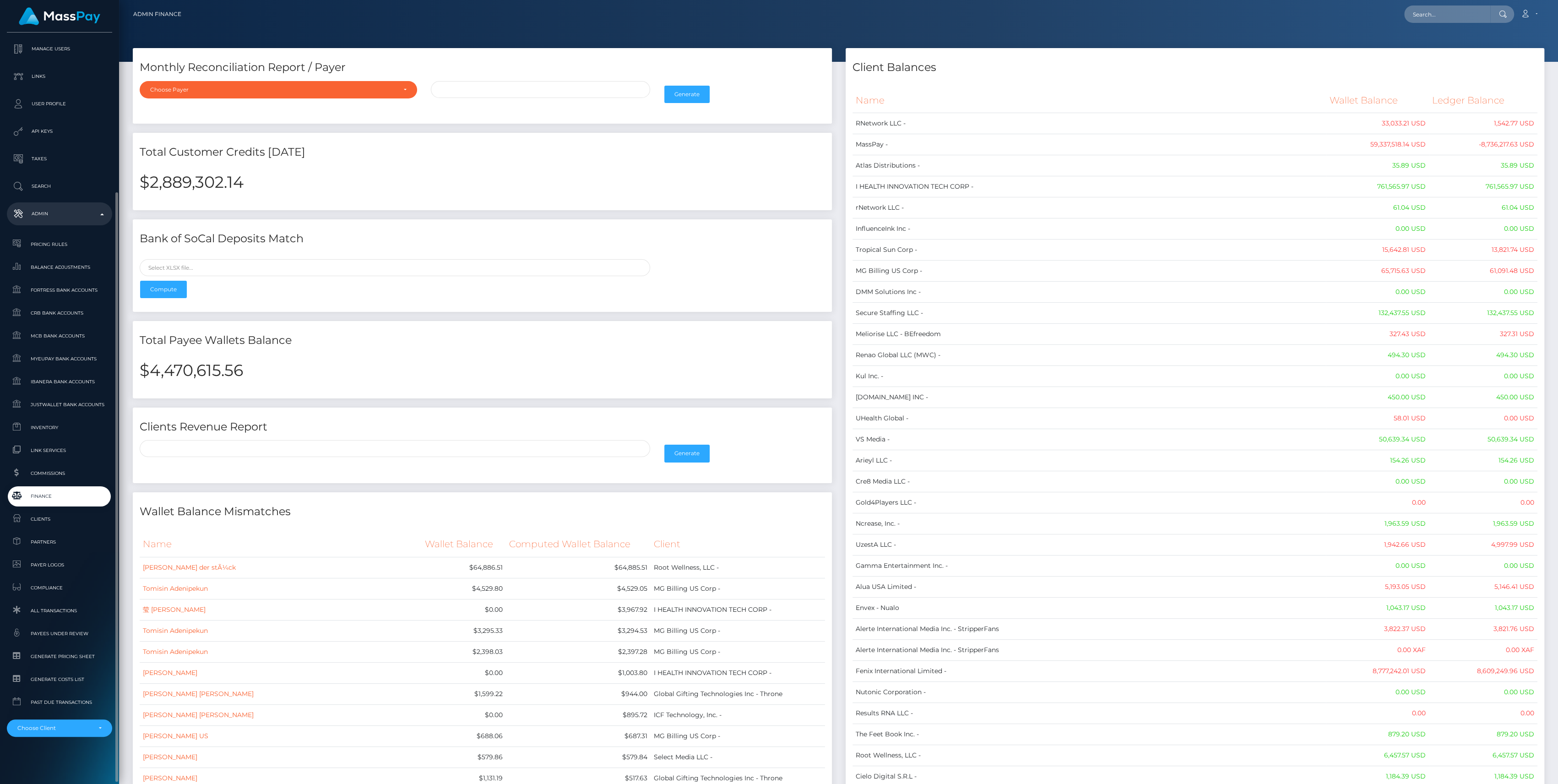
click at [31, 500] on span "Finance" at bounding box center [59, 495] width 98 height 10
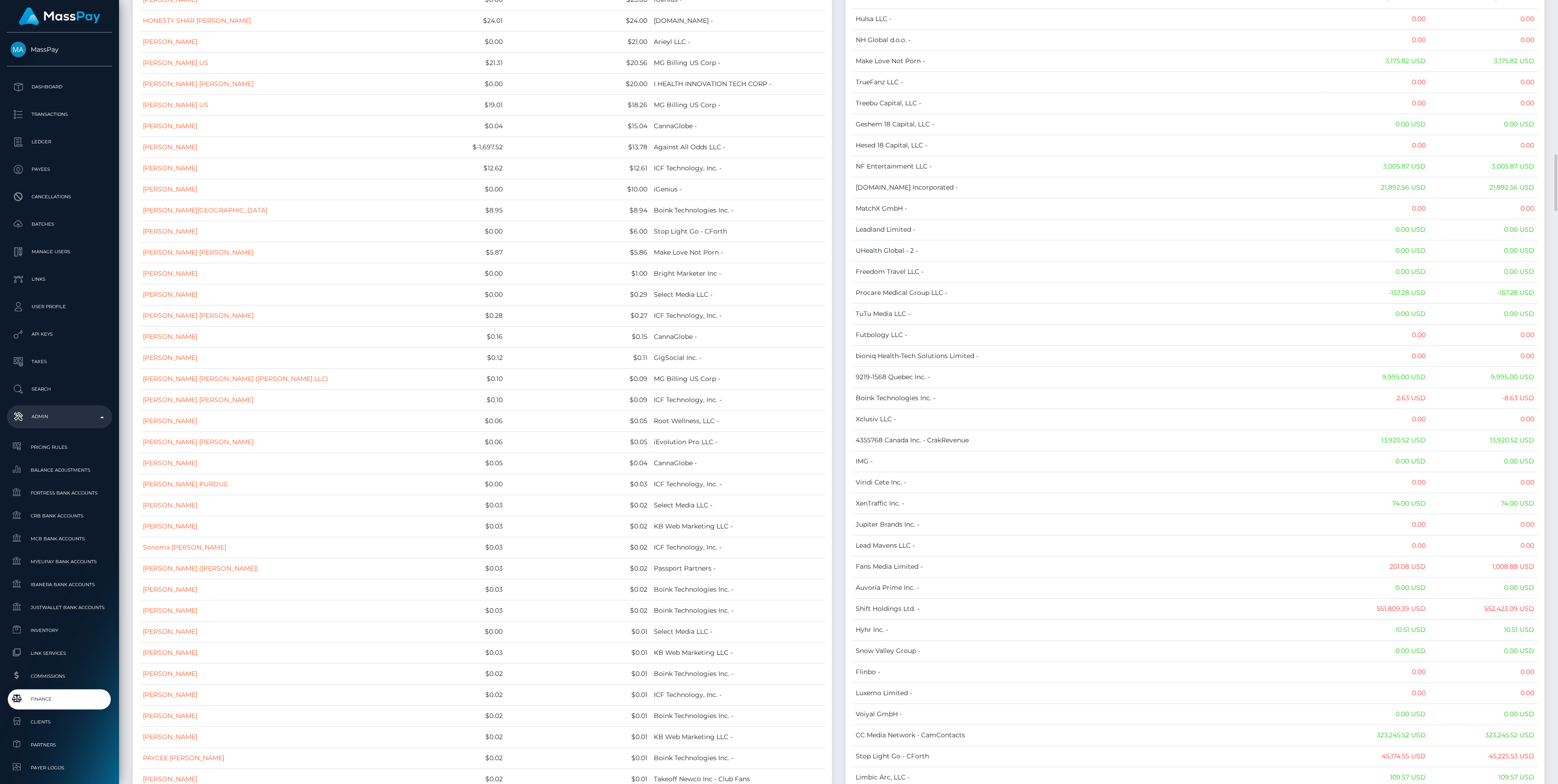
scroll to position [5006, 0]
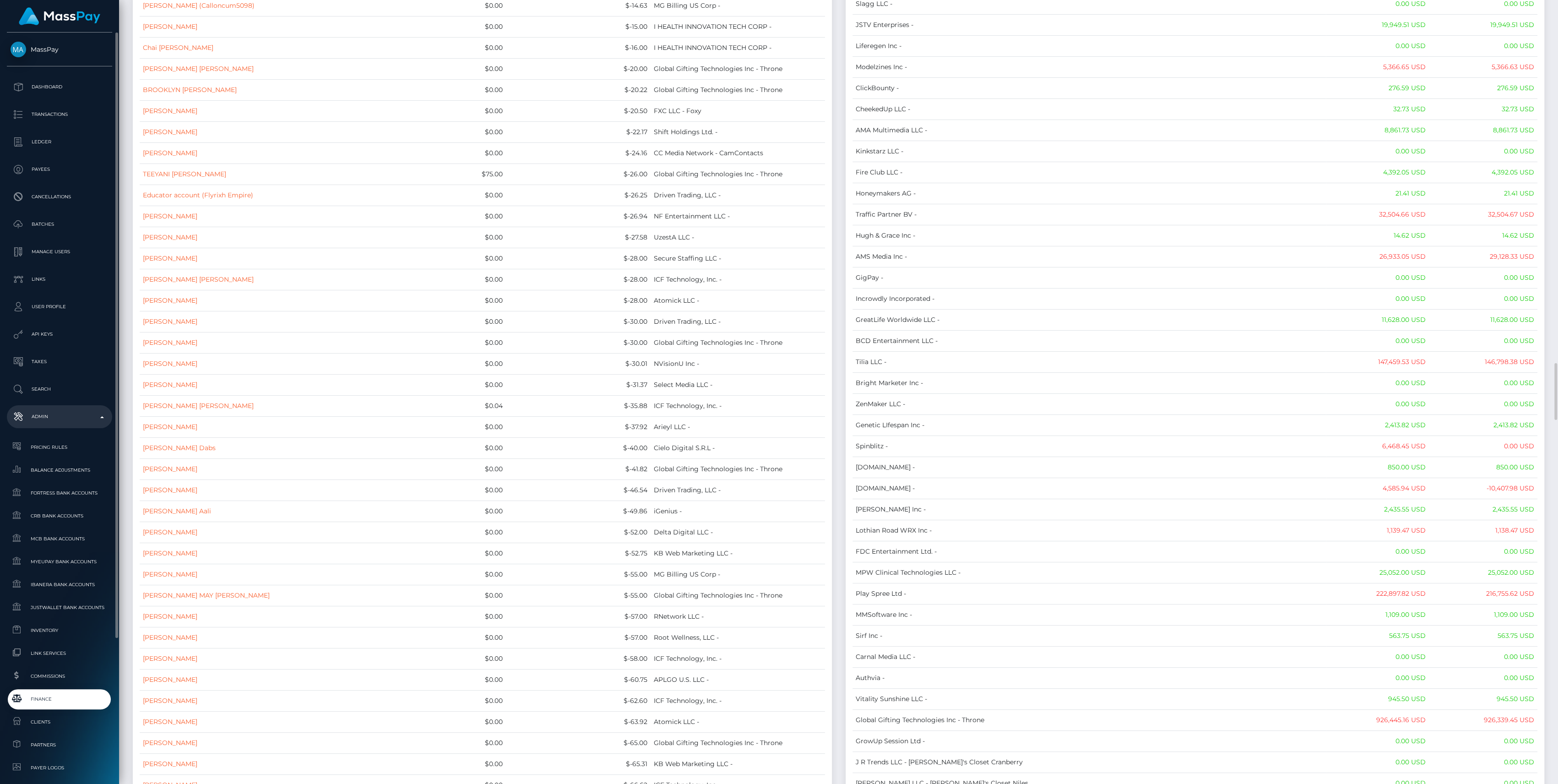
click at [50, 706] on link "Finance" at bounding box center [59, 698] width 105 height 19
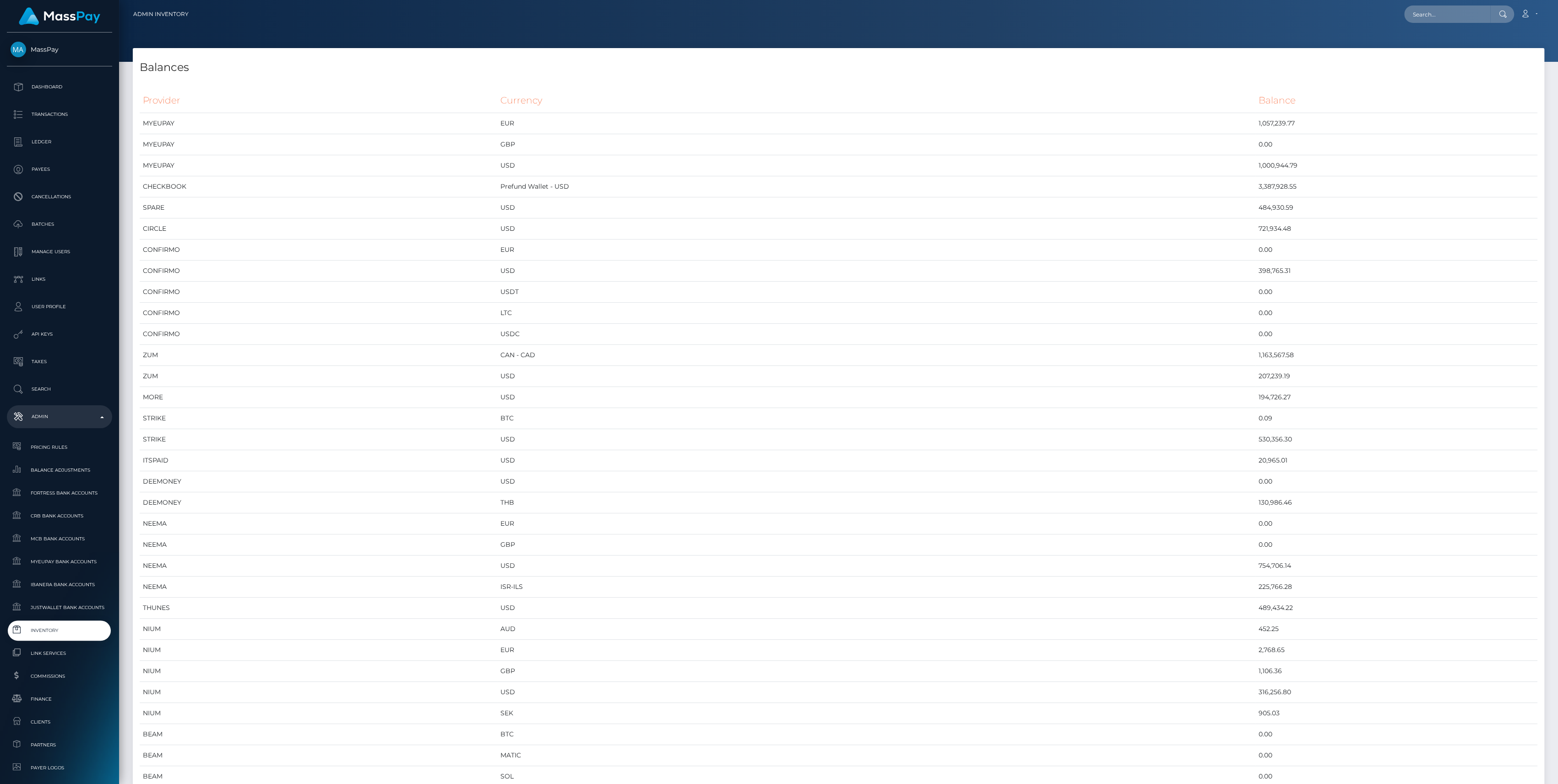
scroll to position [4690, 1411]
click at [63, 633] on span "Inventory" at bounding box center [59, 630] width 98 height 10
click at [1255, 122] on td "3,387,902.55" at bounding box center [1397, 123] width 282 height 21
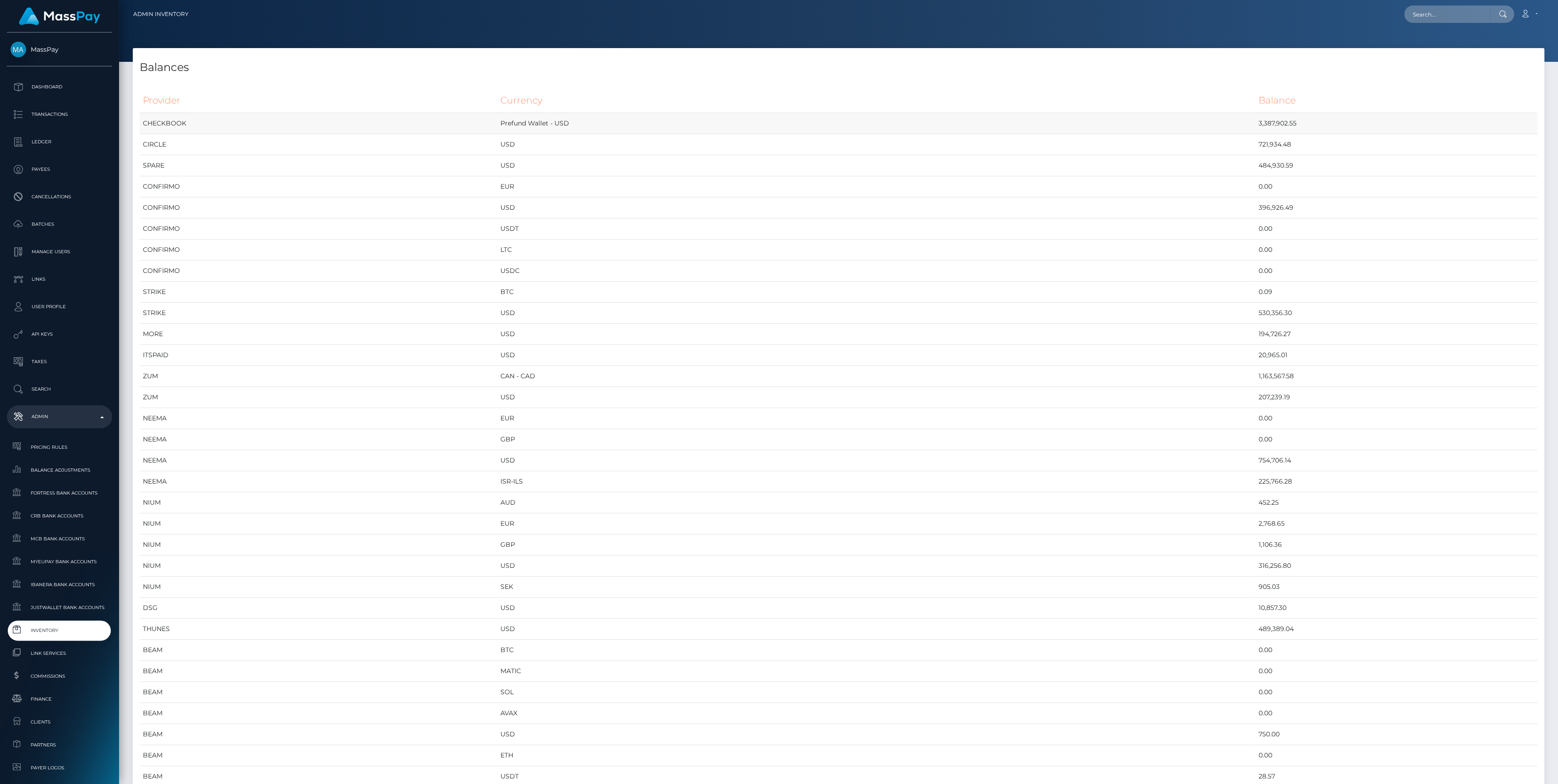
copy td "3,387,902.55"
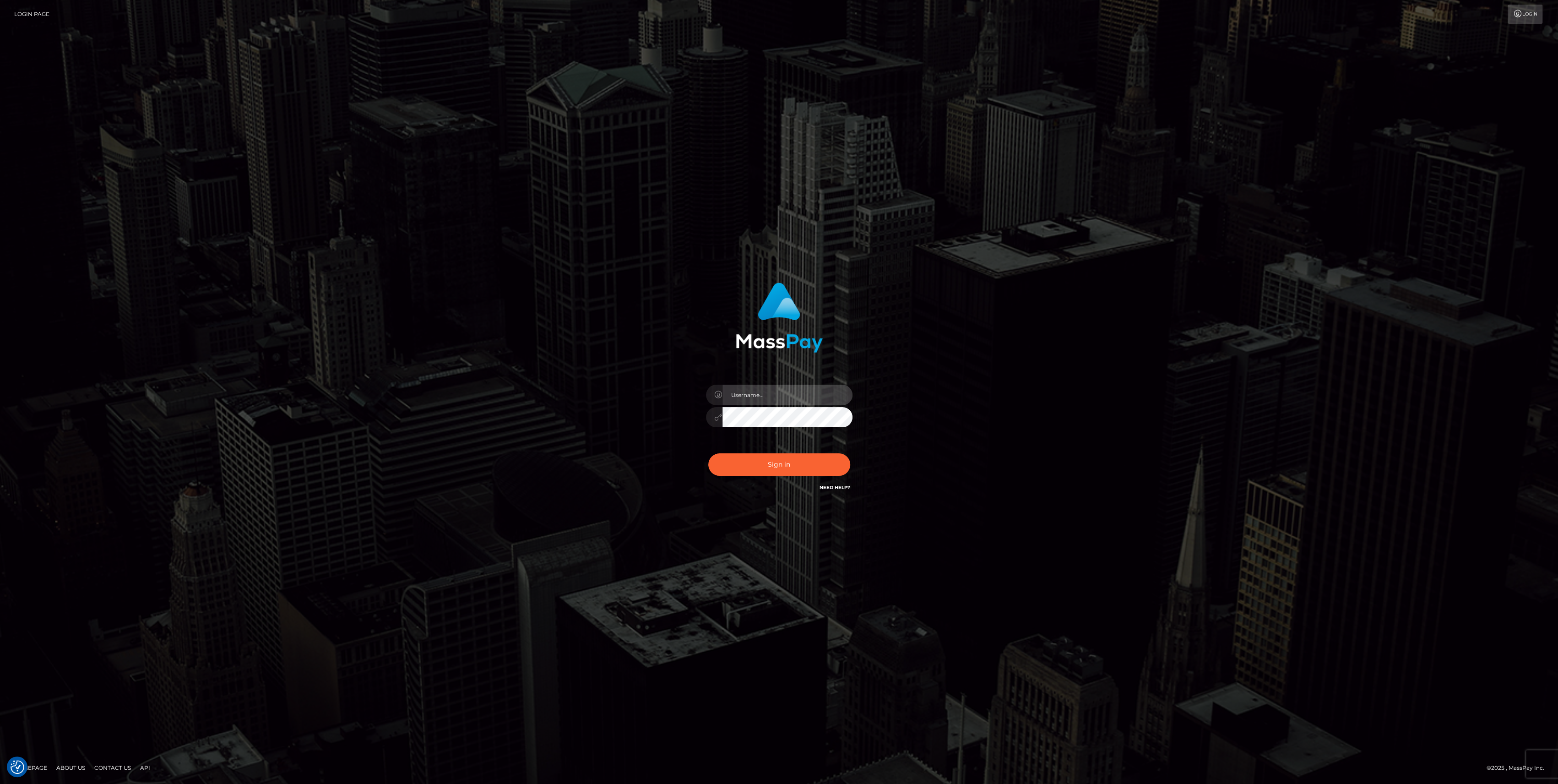
type input "bengreen"
click at [733, 469] on button "Sign in" at bounding box center [779, 464] width 142 height 22
type input "bengreen"
click at [750, 464] on button "Sign in" at bounding box center [779, 464] width 142 height 22
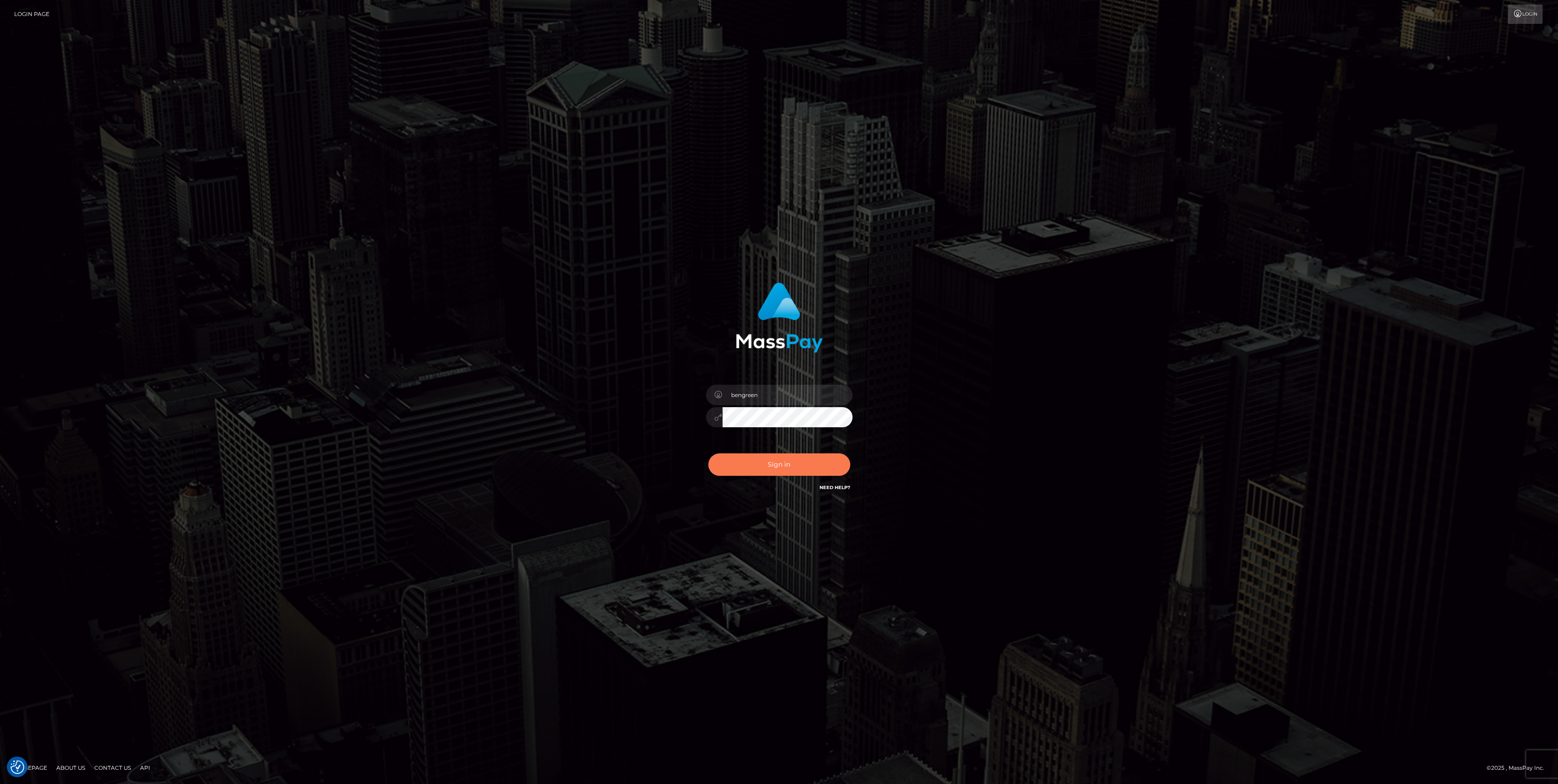
click at [746, 463] on button "Sign in" at bounding box center [779, 464] width 142 height 22
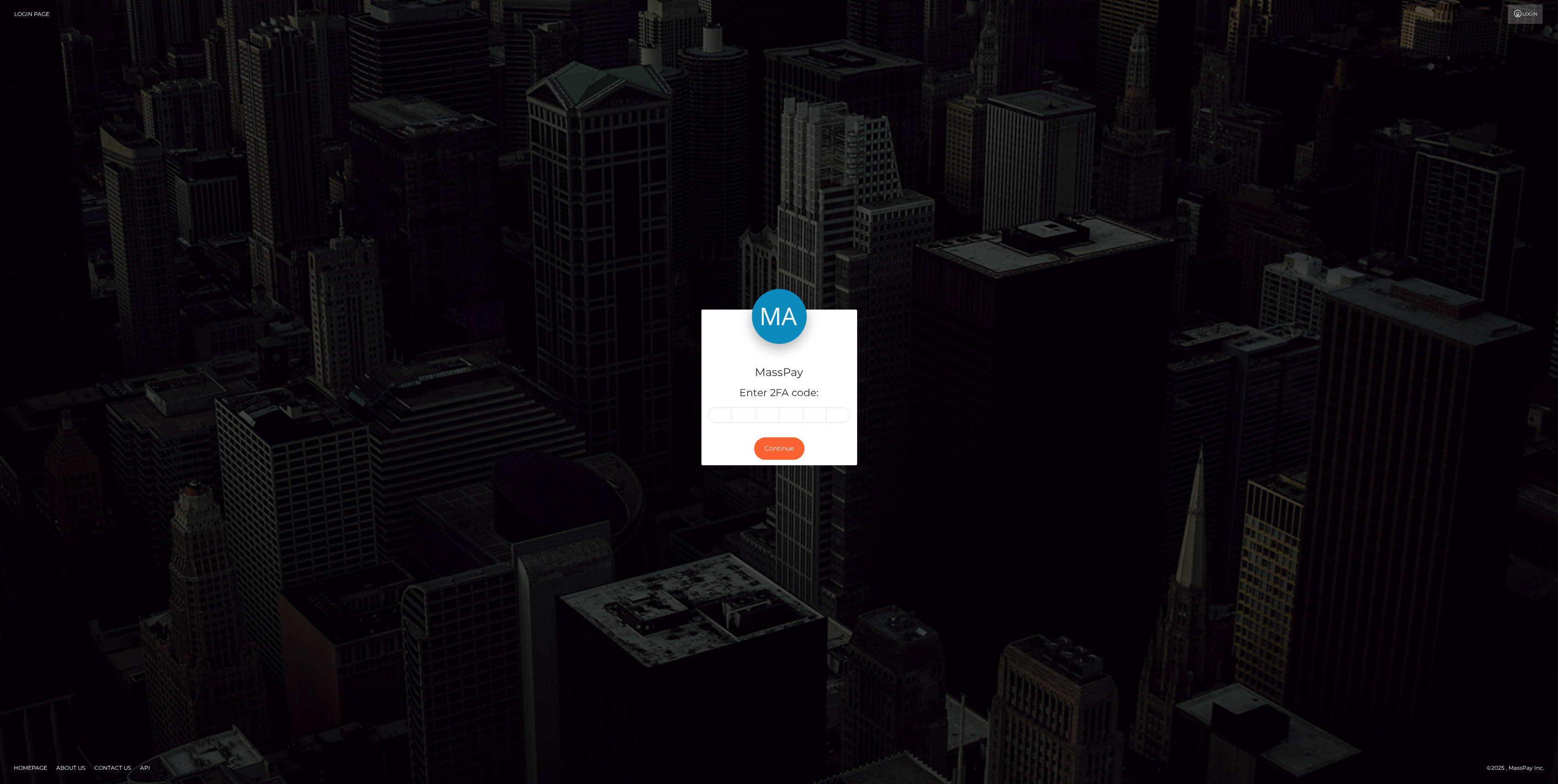
type input "9"
type input "1"
type input "8"
type input "1"
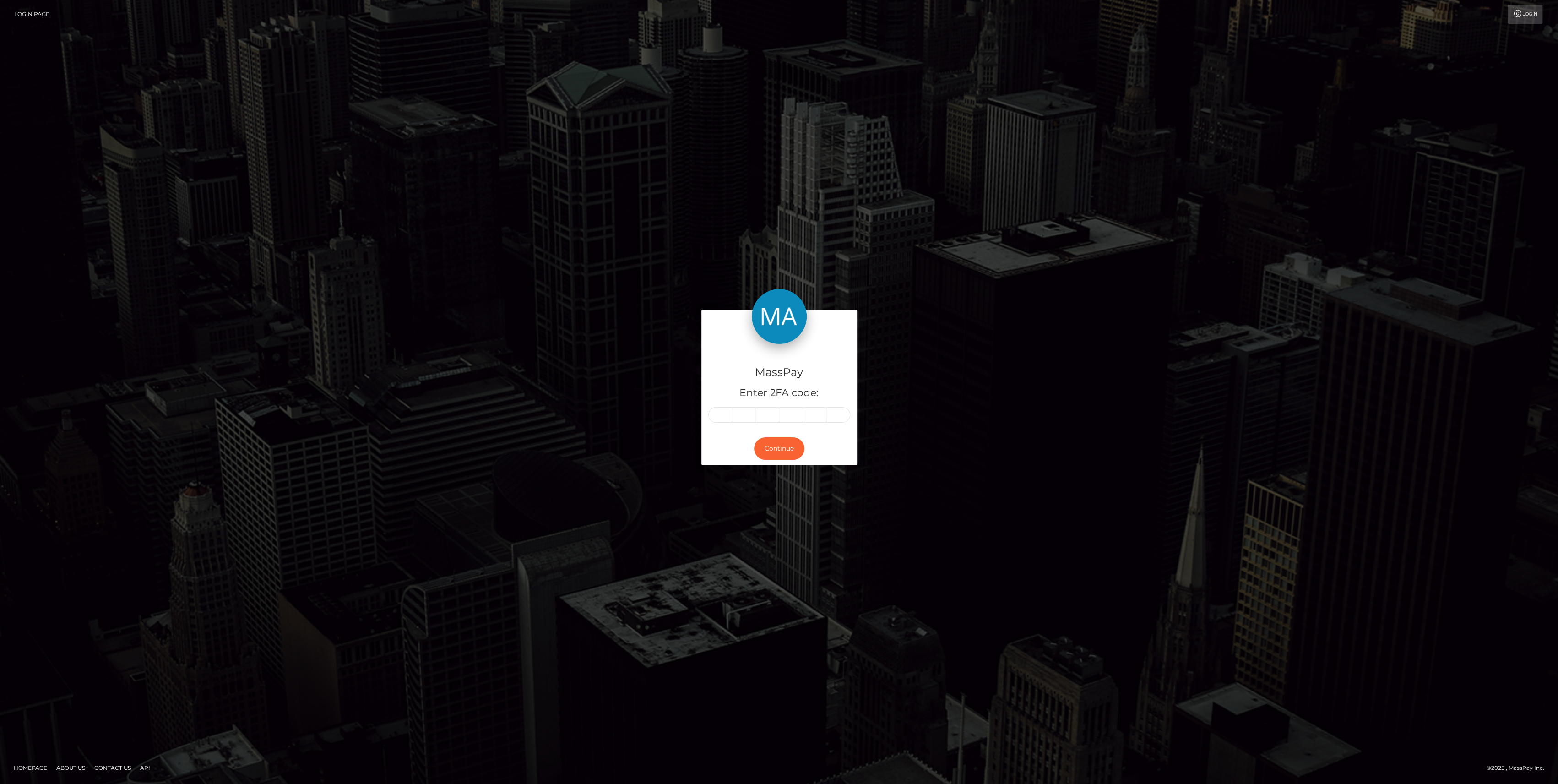
type input "2"
click at [783, 443] on button "Continue" at bounding box center [779, 448] width 50 height 22
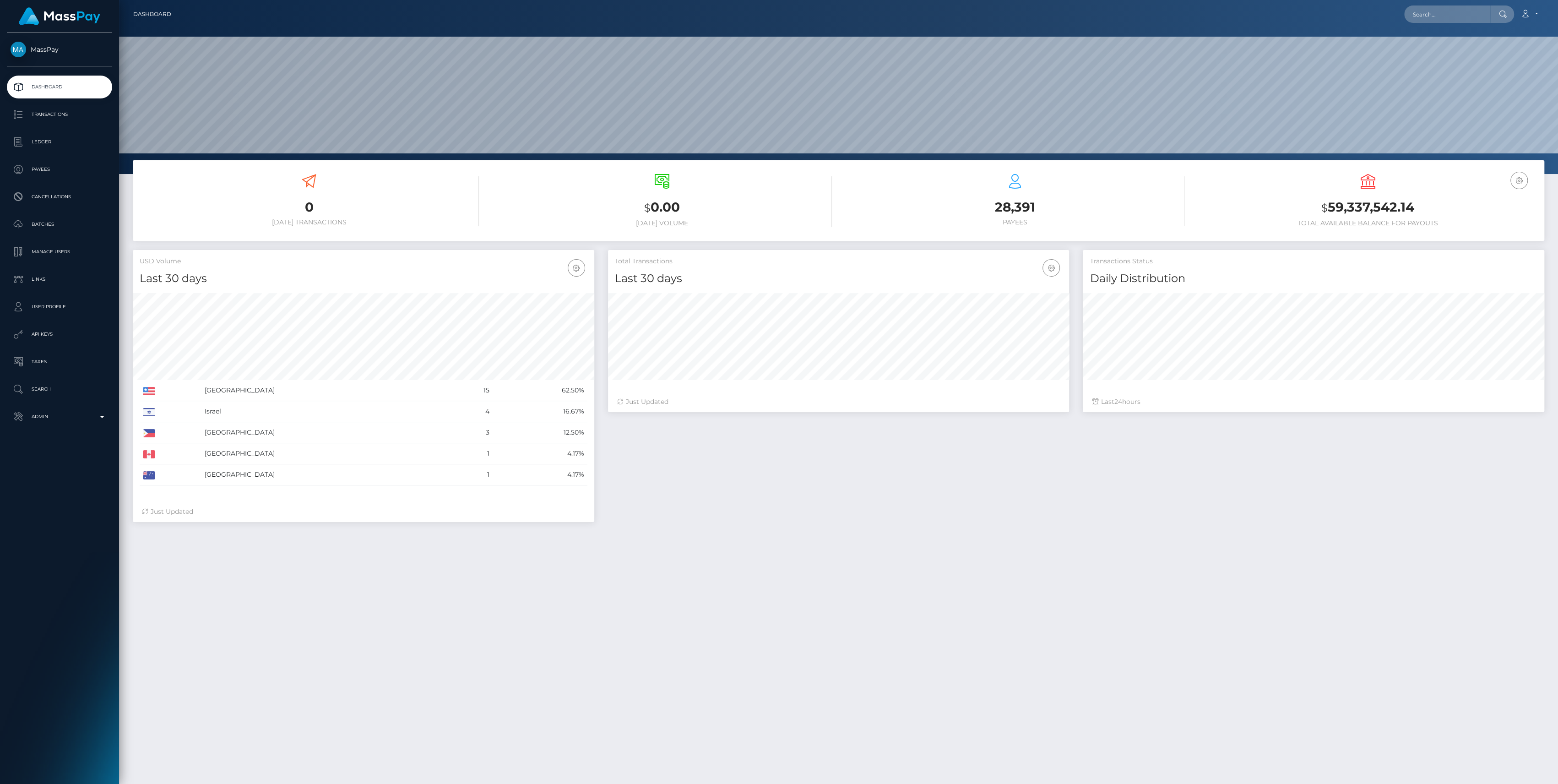
scroll to position [161, 461]
click at [63, 419] on p "Admin" at bounding box center [59, 416] width 98 height 14
click at [51, 637] on link "Inventory" at bounding box center [59, 630] width 105 height 19
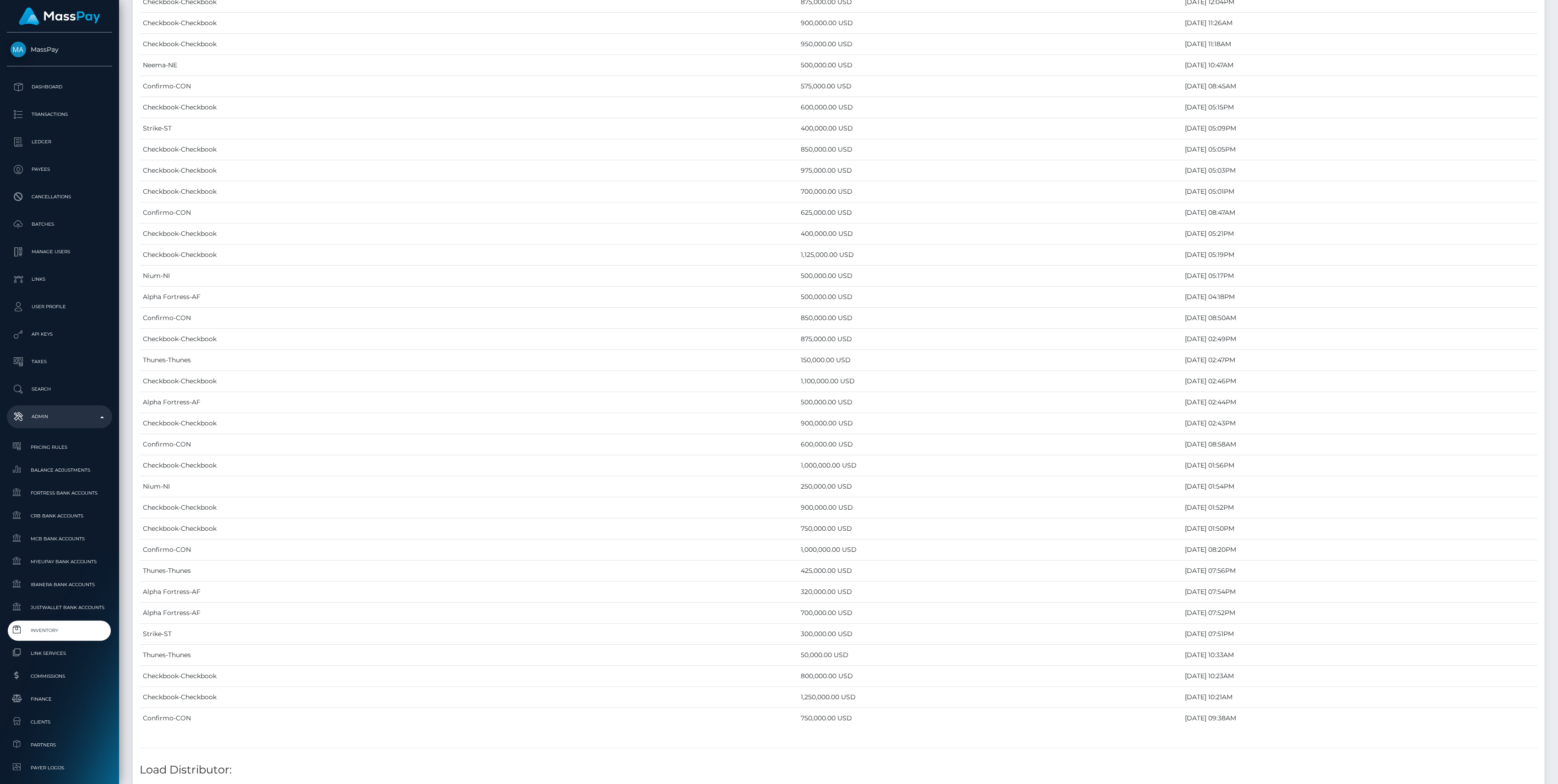
scroll to position [4009, 0]
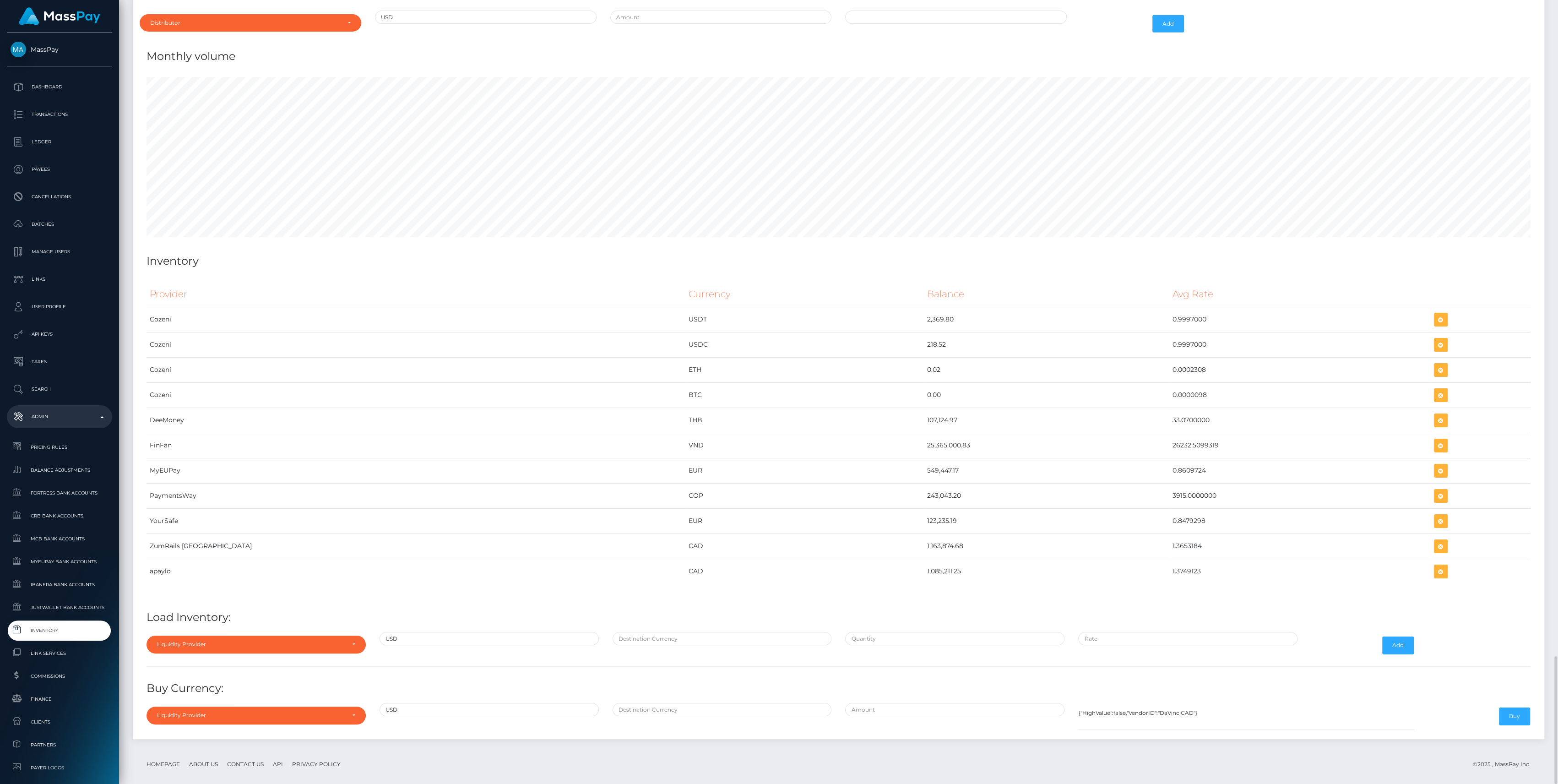
click at [243, 23] on div "Distributor Alpha Fortress Apaylo Aquanow AZA Beam Braid Checkbook Circle Confi…" at bounding box center [250, 23] width 236 height 27
click at [243, 17] on div "Distributor" at bounding box center [250, 22] width 222 height 17
click at [188, 39] on input "Search" at bounding box center [250, 45] width 215 height 13
type input "thu"
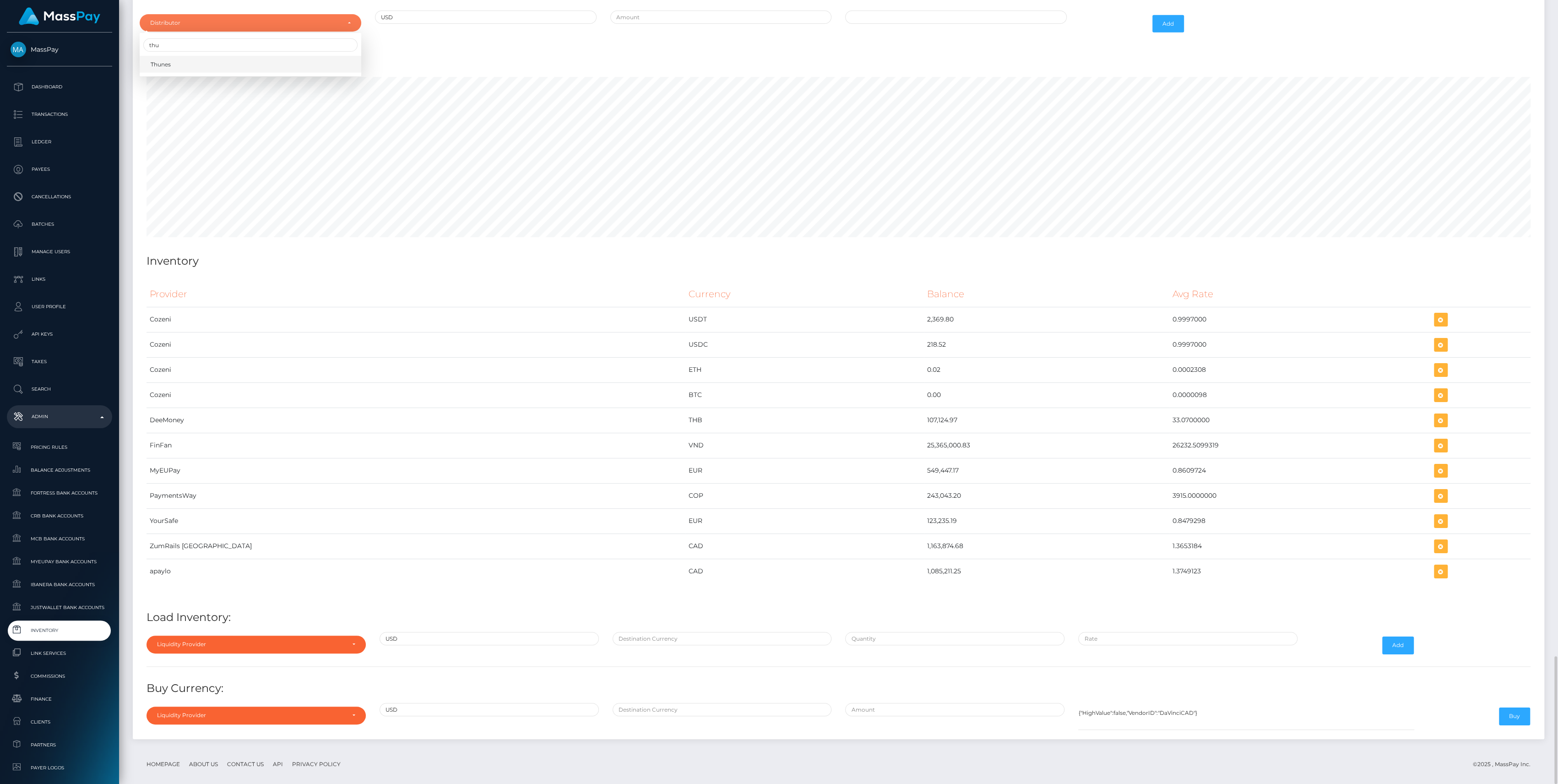
click at [193, 58] on link "Thunes" at bounding box center [250, 64] width 222 height 17
select select "13"
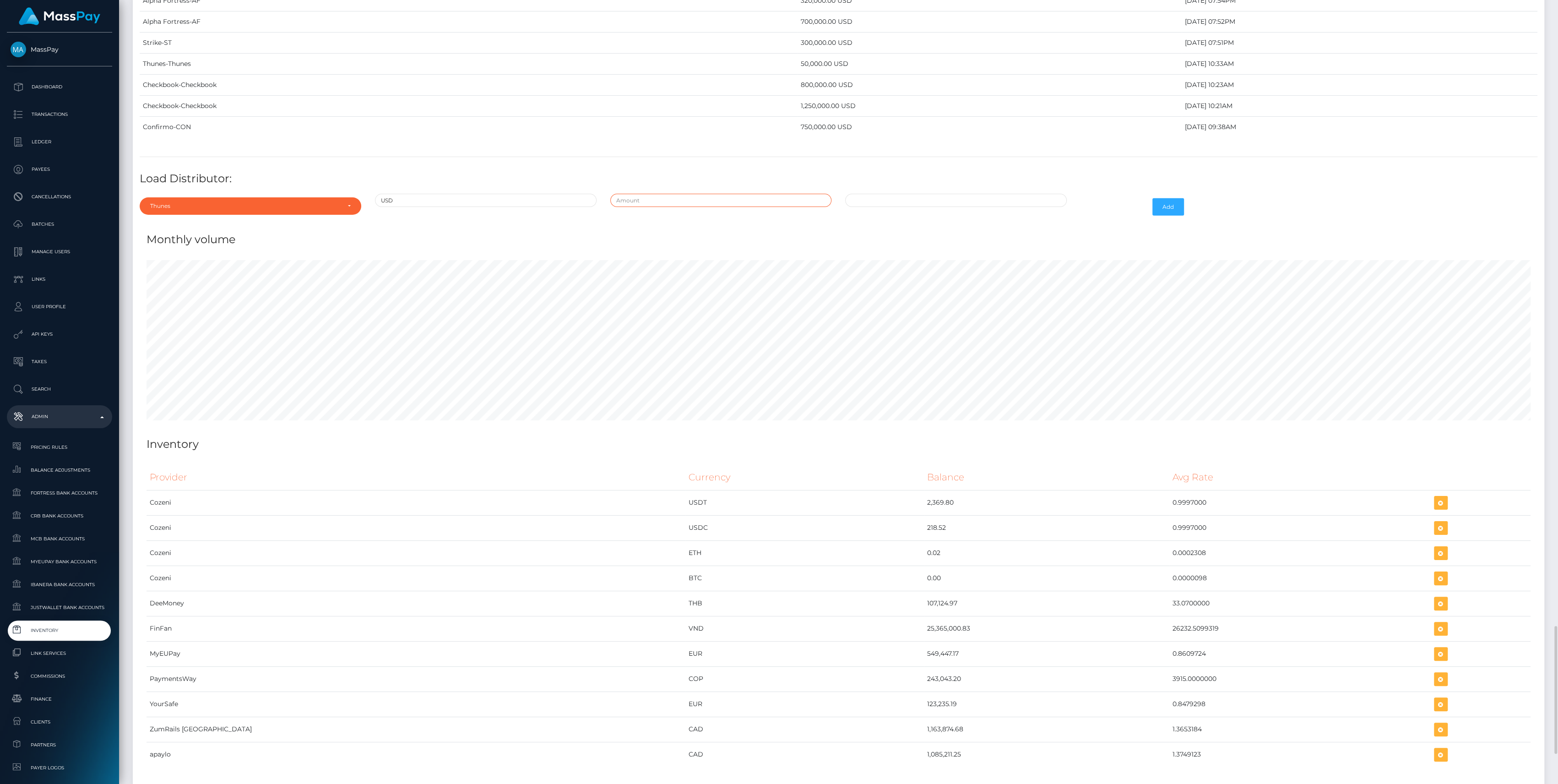
click at [682, 195] on input "text" at bounding box center [722, 200] width 222 height 13
type input "$250,000.0000000"
type input "09/17/2025 1:15 PM"
click at [1182, 198] on button "Add" at bounding box center [1168, 206] width 31 height 17
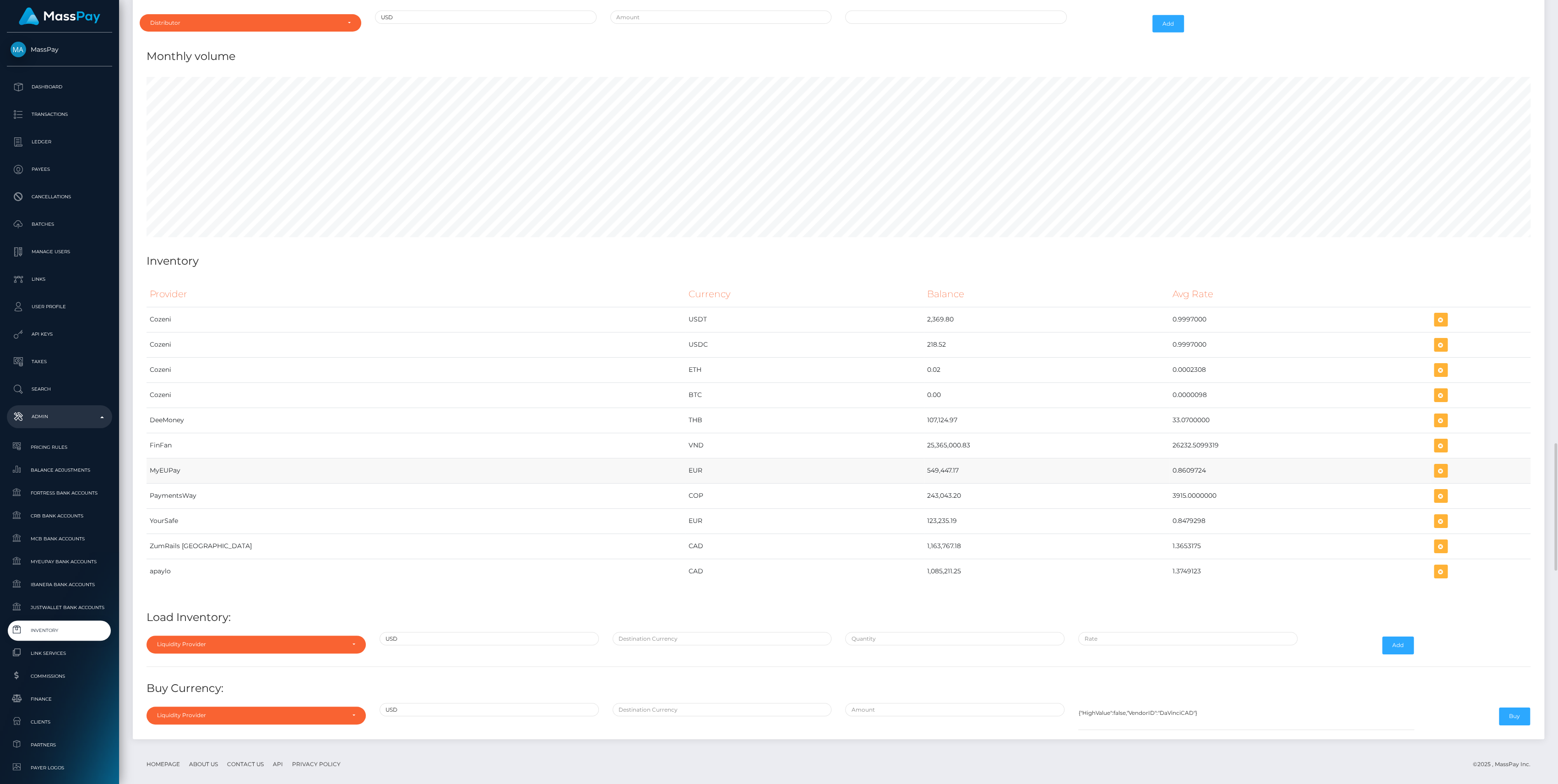
scroll to position [3786, 0]
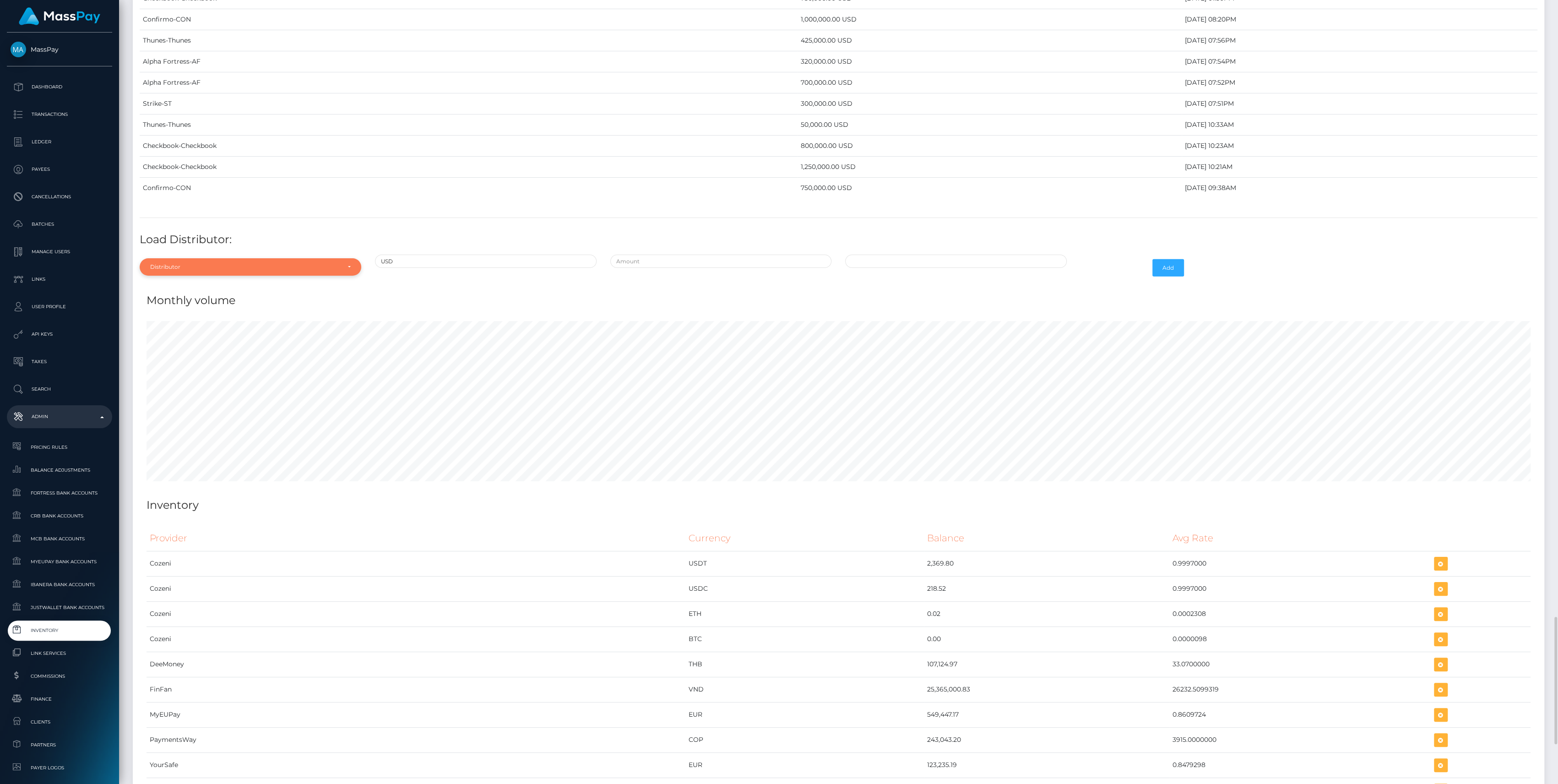
click at [241, 264] on div "Distributor" at bounding box center [250, 267] width 222 height 17
click at [185, 282] on input "Search" at bounding box center [250, 289] width 215 height 13
type input "chec"
click at [215, 303] on link "Checkbook" at bounding box center [250, 308] width 222 height 17
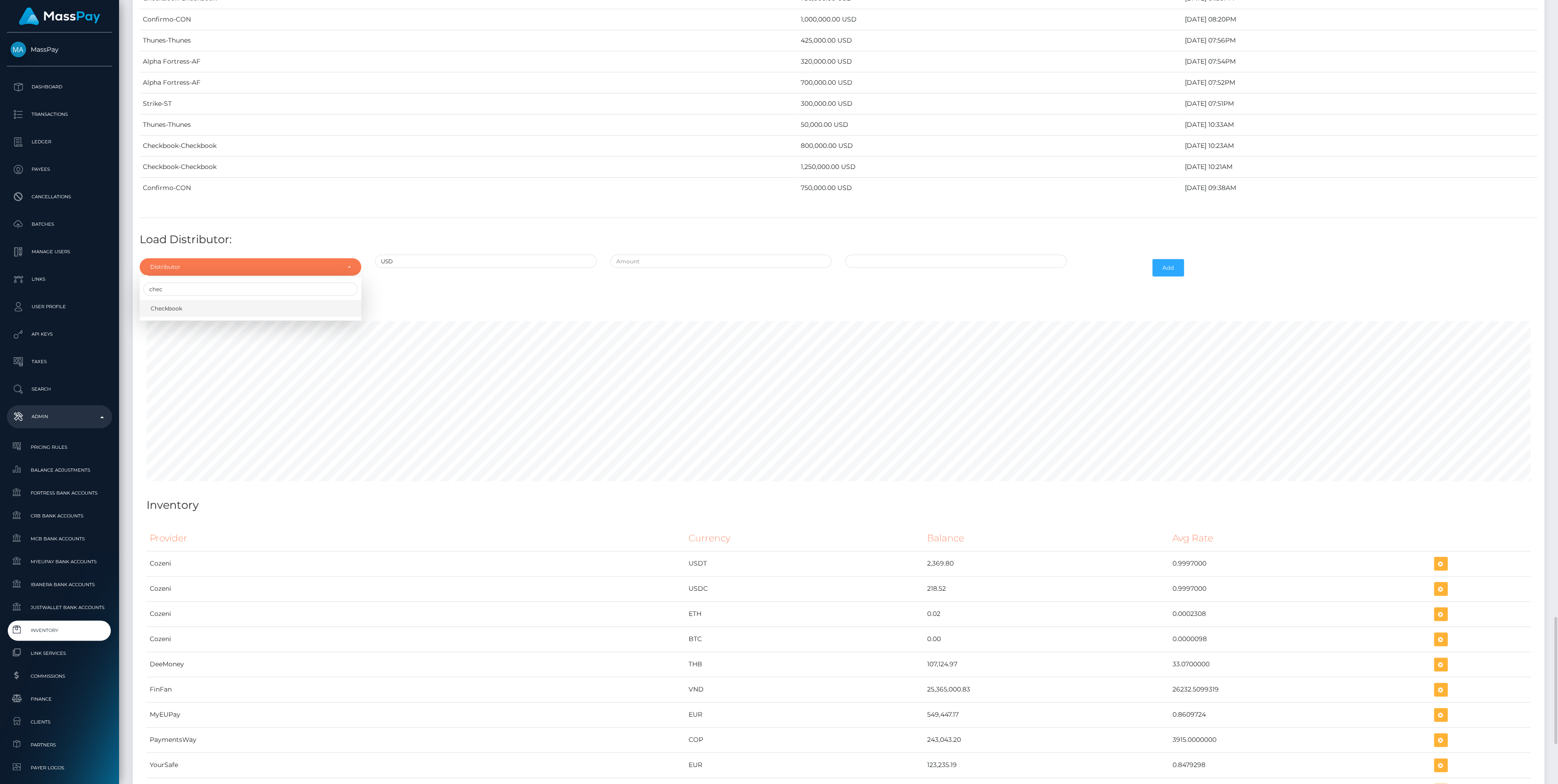
select select "7"
click at [664, 255] on input "text" at bounding box center [722, 261] width 222 height 13
type input "$900,000.0000000"
type input "09/17/2025 1:17 PM"
click at [1171, 255] on div "Add" at bounding box center [1133, 268] width 117 height 27
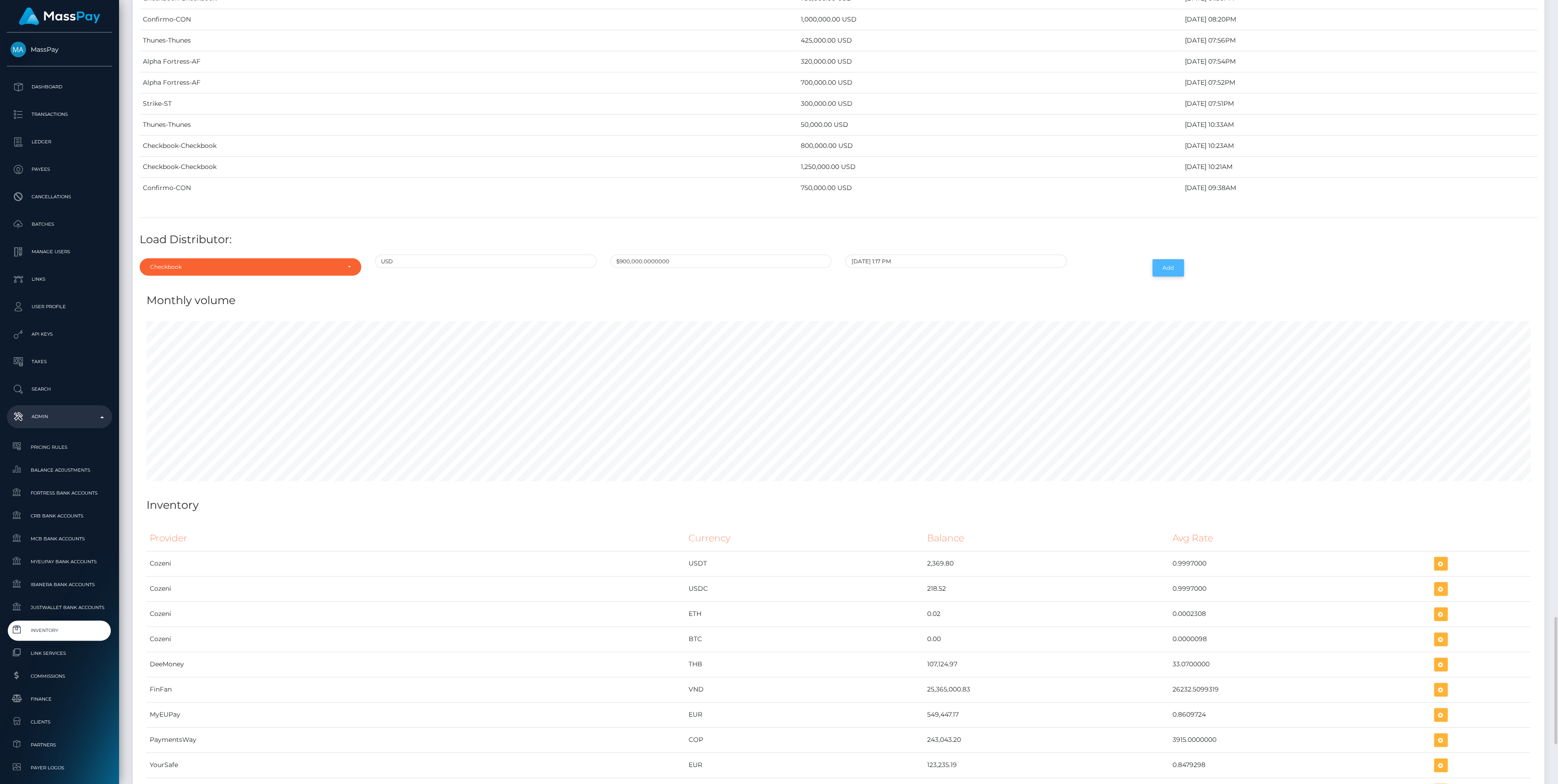
click at [1166, 259] on button "Add" at bounding box center [1168, 268] width 31 height 17
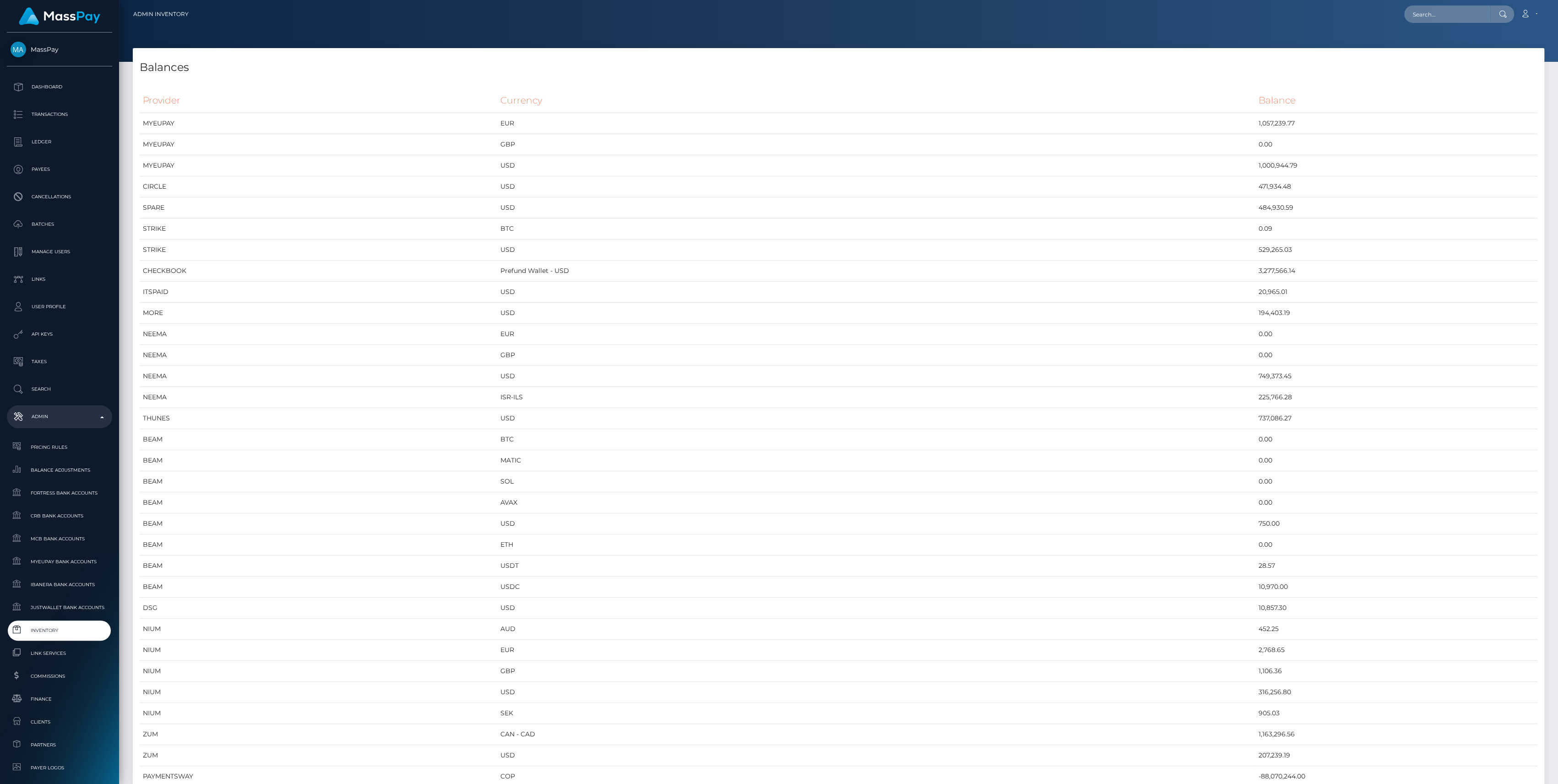
scroll to position [4732, 1411]
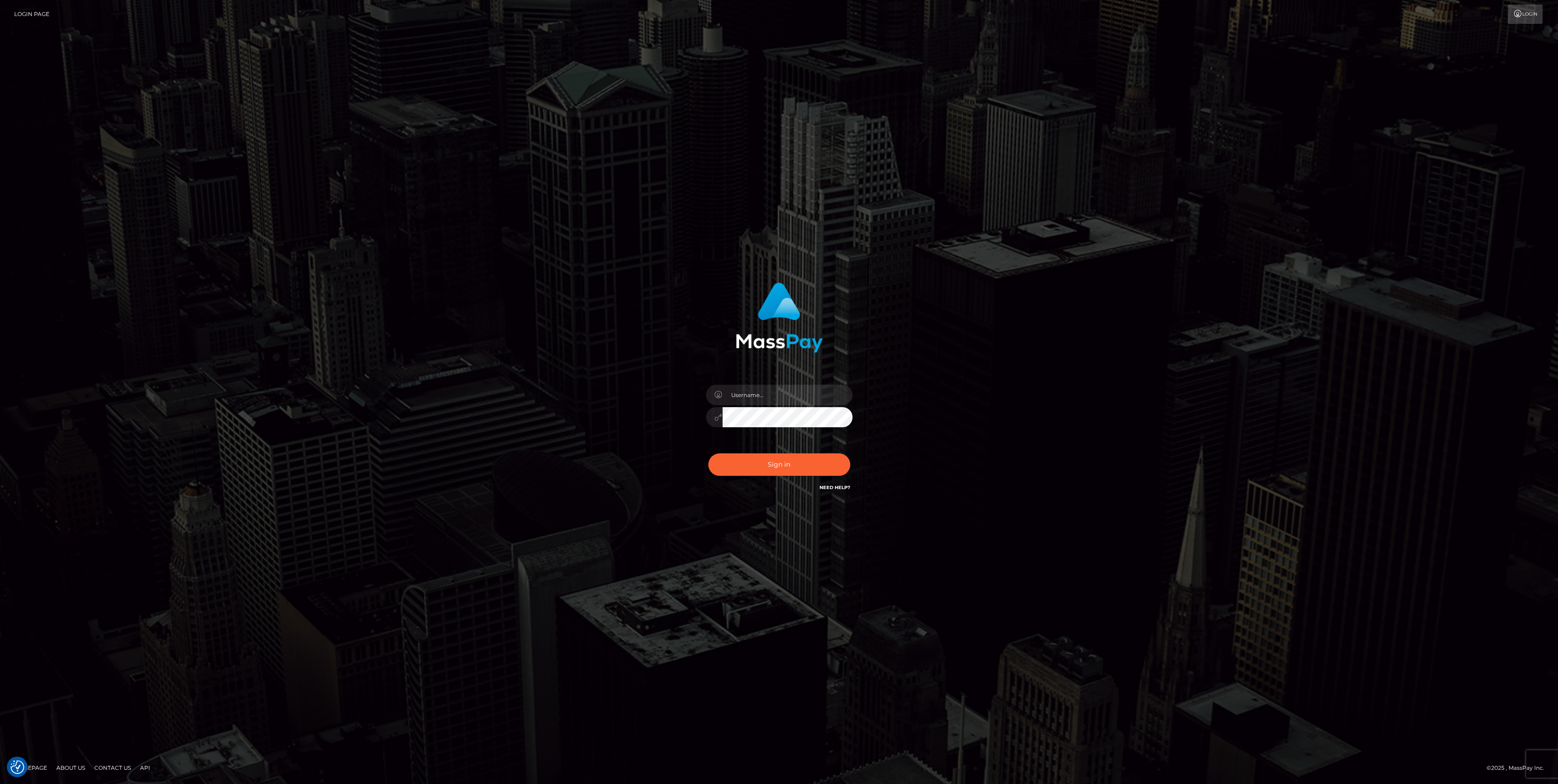
type input "bengreen"
click at [711, 439] on div "bengreen" at bounding box center [779, 413] width 160 height 70
click at [726, 447] on div "bengreen" at bounding box center [779, 413] width 160 height 70
click at [738, 458] on button "Sign in" at bounding box center [779, 464] width 142 height 22
type input "bengreen"
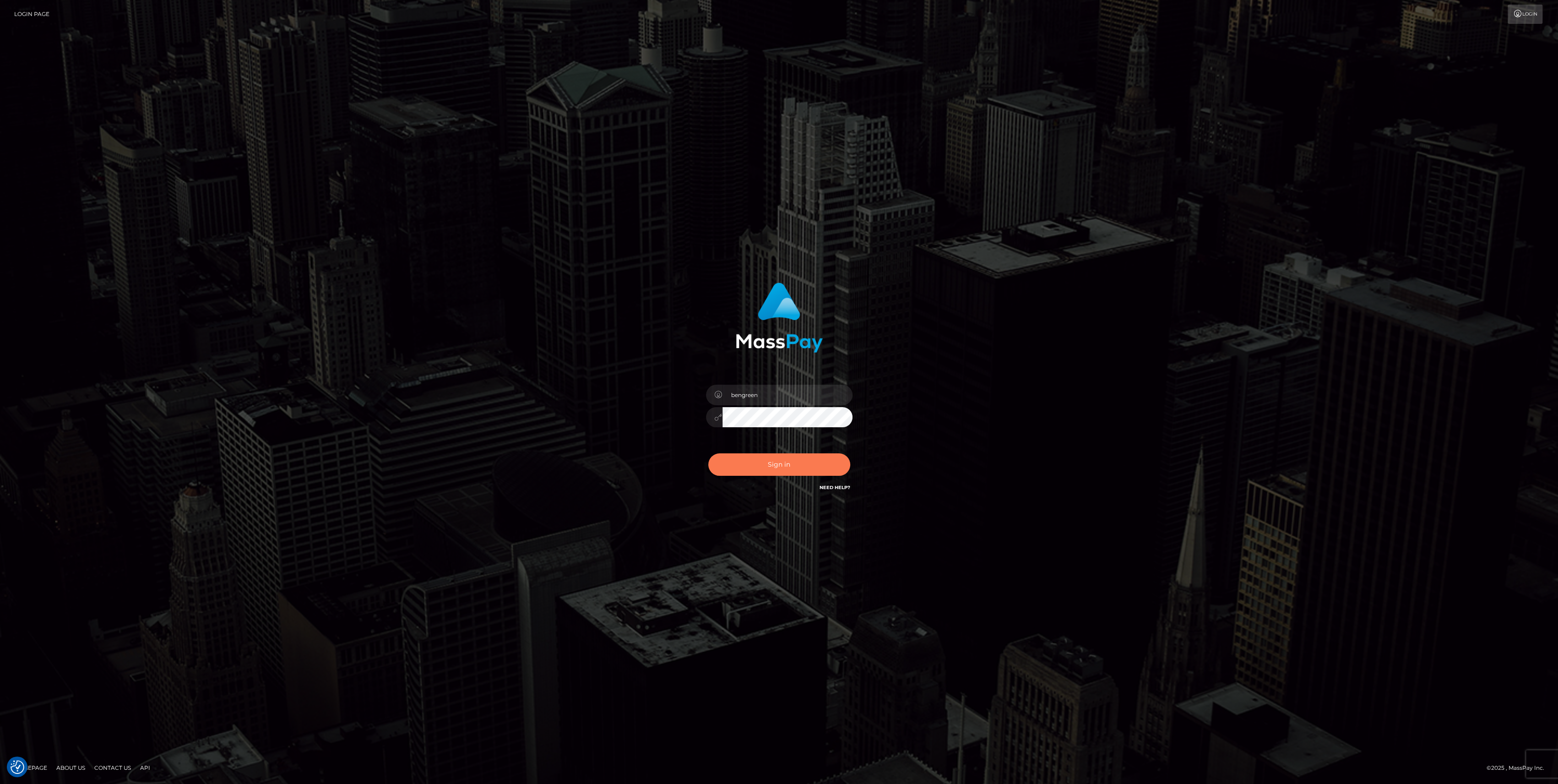
click at [757, 465] on button "Sign in" at bounding box center [779, 464] width 142 height 22
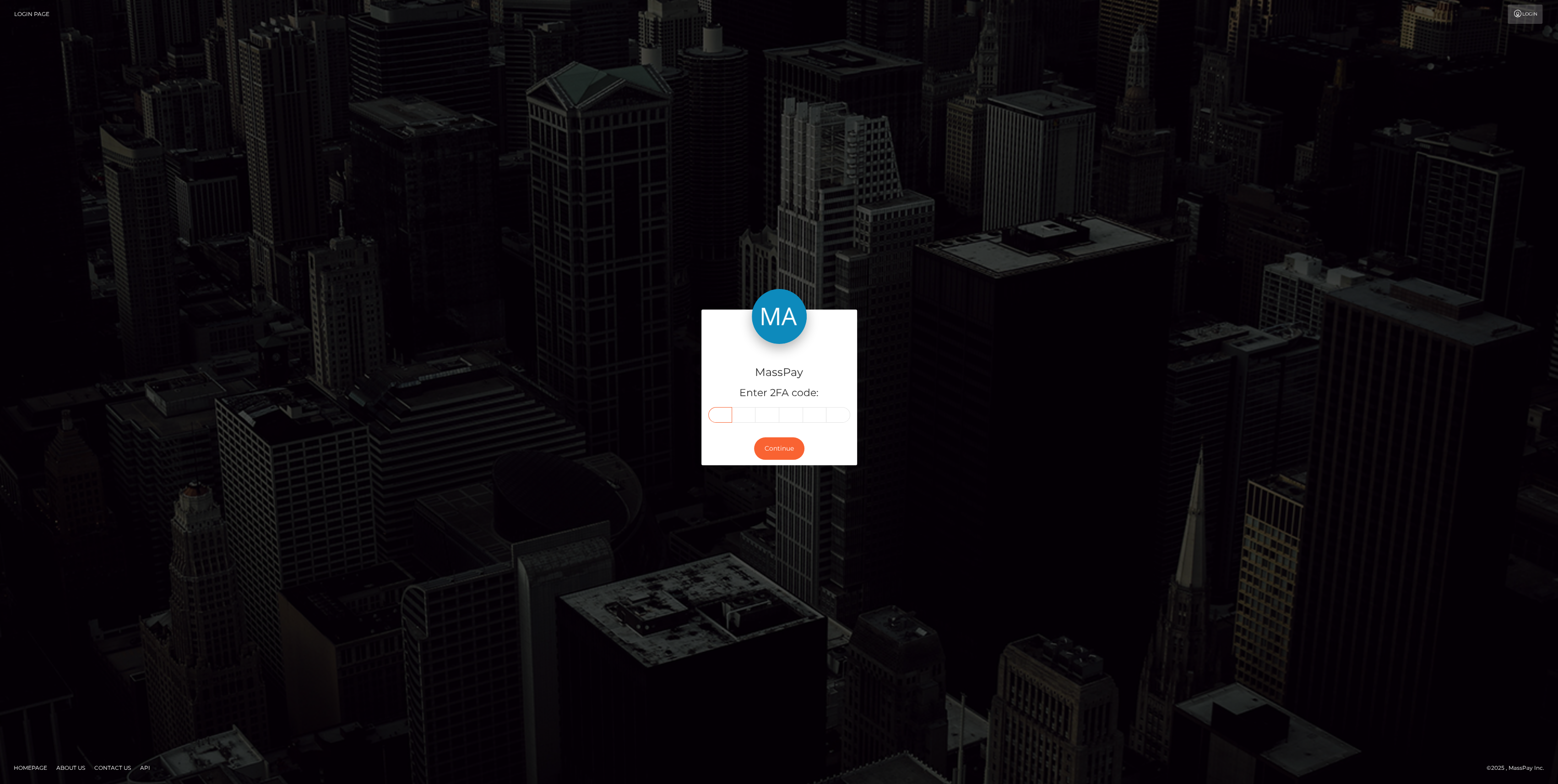
click at [714, 410] on input "text" at bounding box center [720, 414] width 24 height 16
paste input "7"
type input "7"
type input "8"
type input "9"
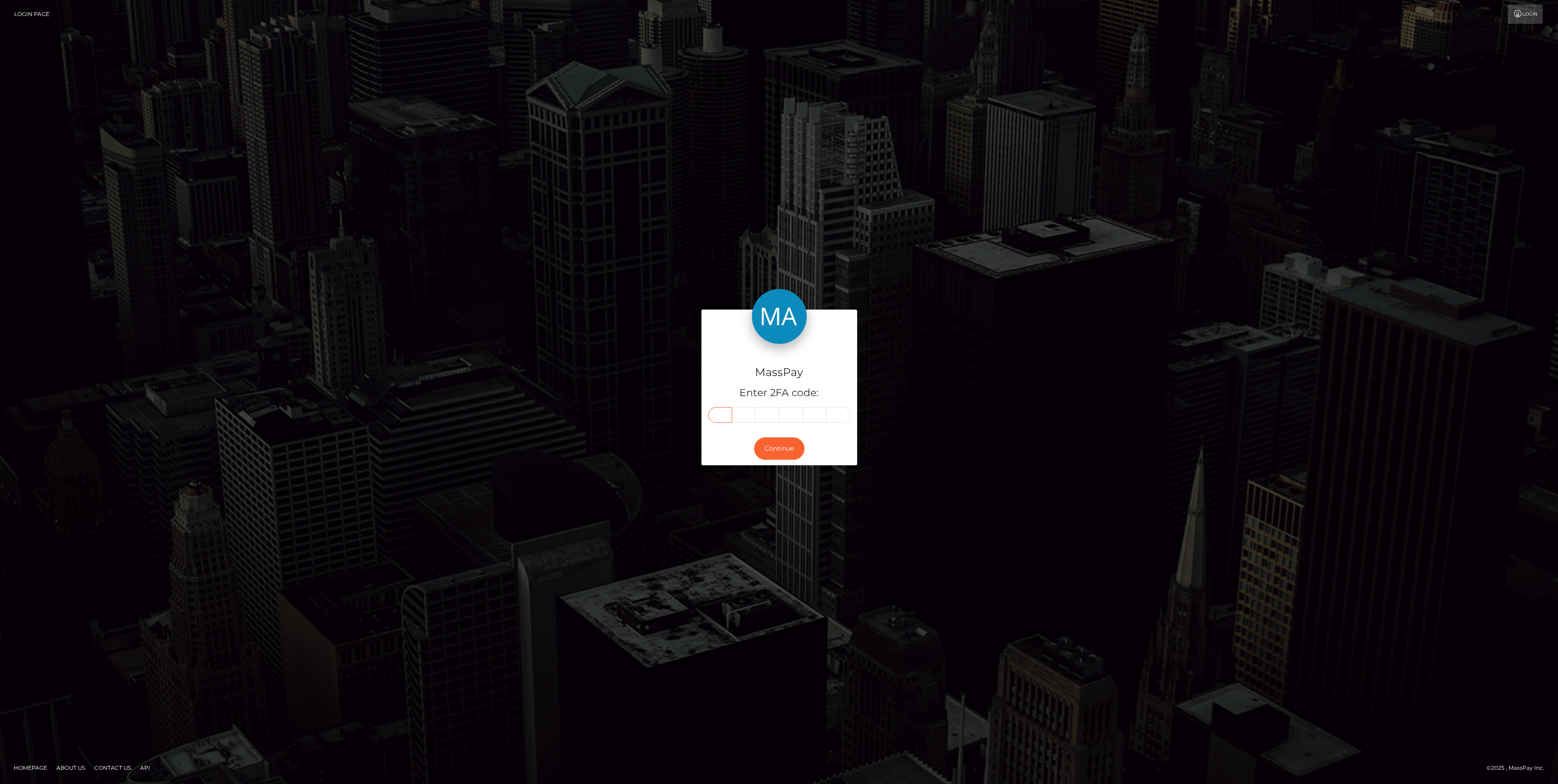
type input "8"
type input "2"
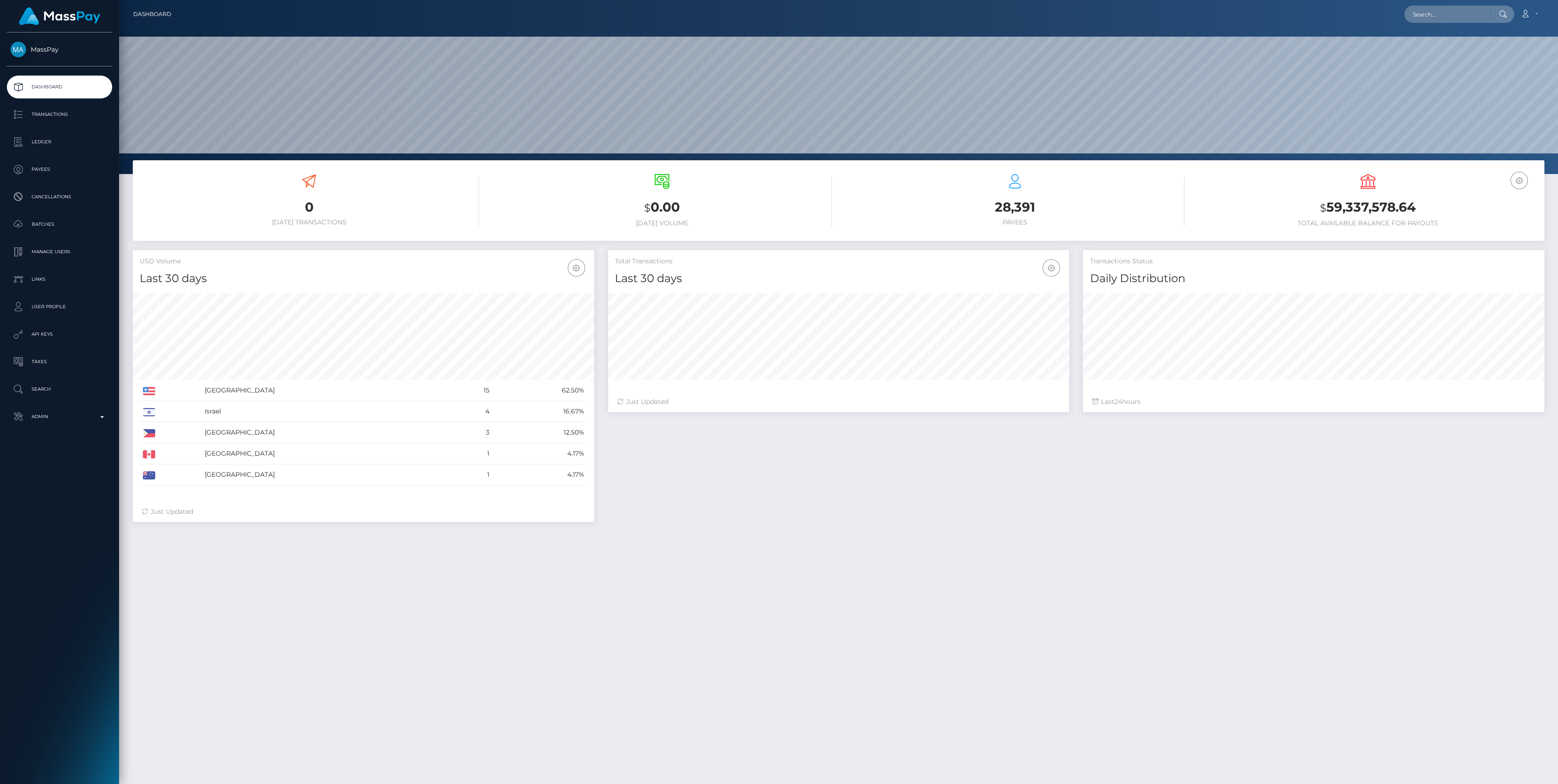
scroll to position [161, 461]
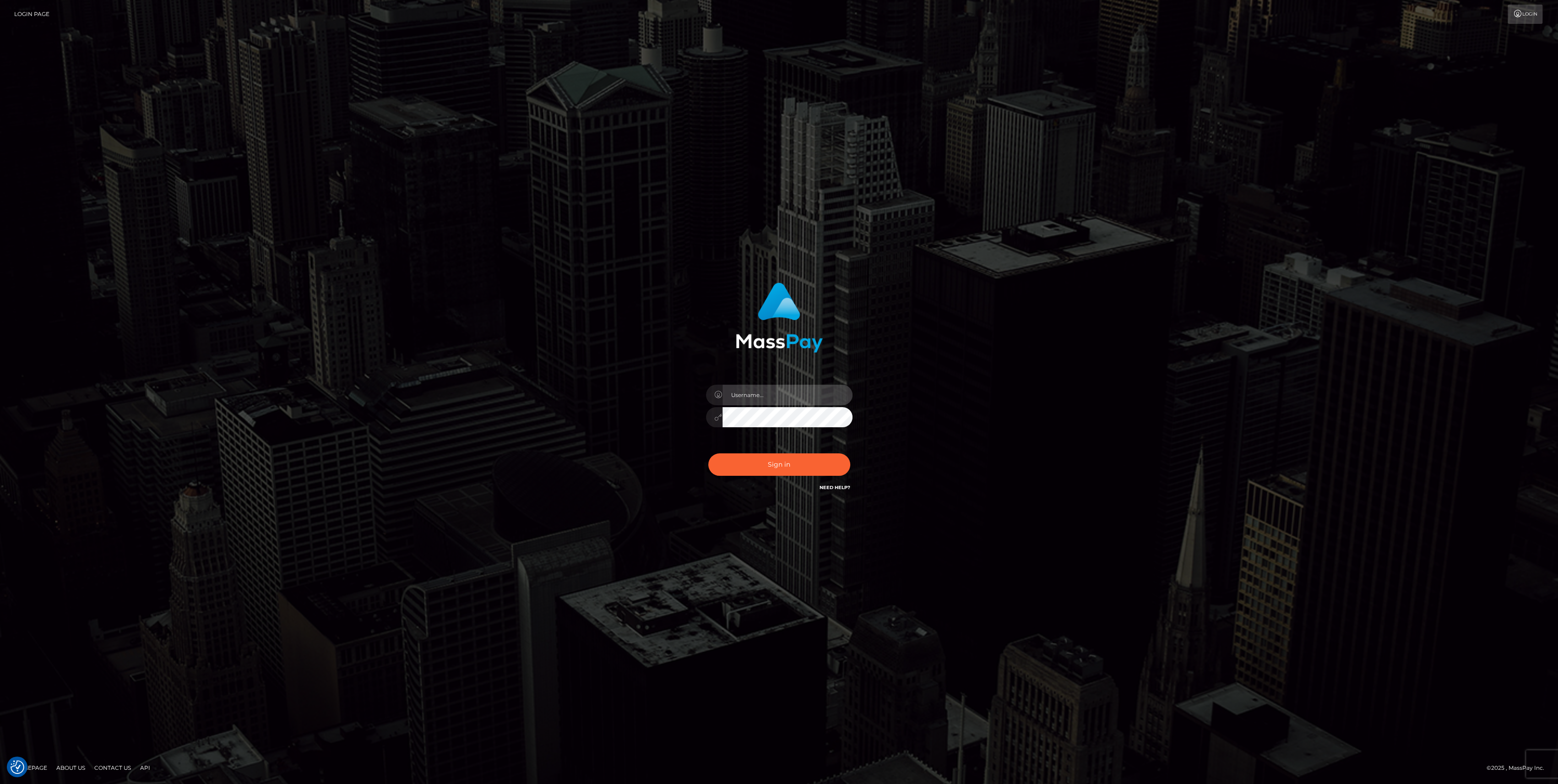
type input "bengreen"
